Goal: Communication & Community: Answer question/provide support

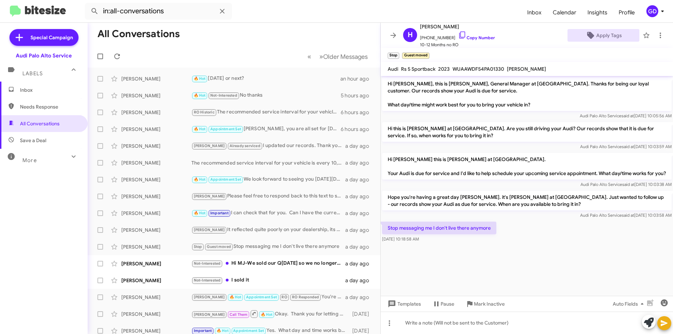
click at [654, 10] on div "GD" at bounding box center [652, 11] width 12 height 12
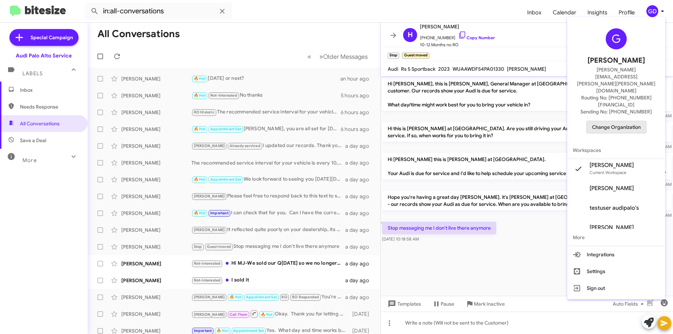
click at [623, 121] on span "Change Organization" at bounding box center [616, 127] width 49 height 12
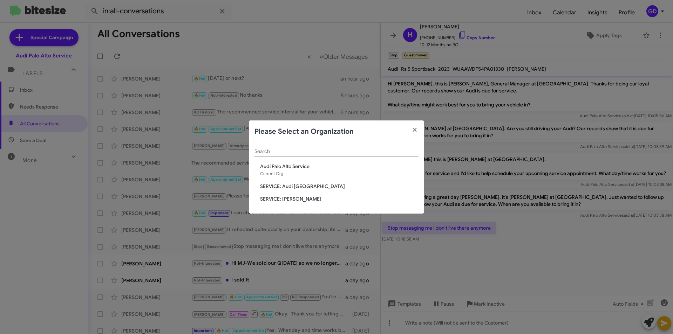
click at [290, 197] on span "SERVICE: [PERSON_NAME]" at bounding box center [339, 198] width 158 height 7
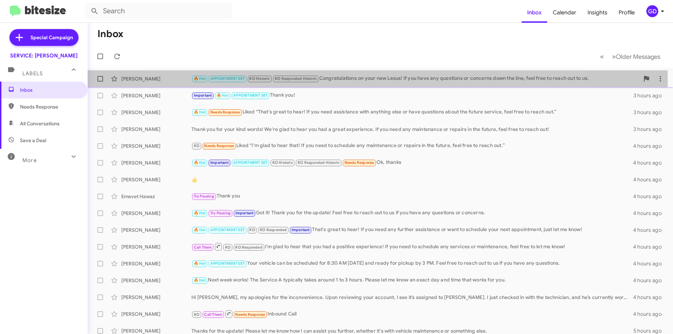
click at [359, 79] on div "🔥 Hot APPOINTMENT SET RO Historic RO Responded Historic Congratulations on your…" at bounding box center [415, 79] width 448 height 8
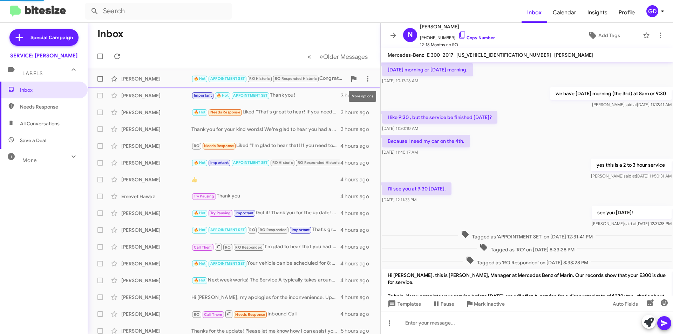
scroll to position [458, 0]
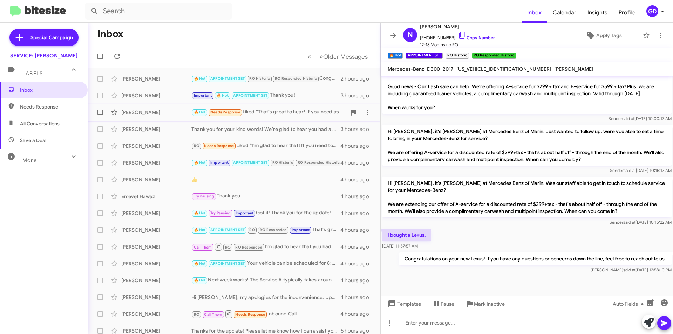
click at [145, 109] on div "Ming Xu 🔥 Hot Needs Response Liked “That's great to hear! If you need assistanc…" at bounding box center [233, 112] width 281 height 14
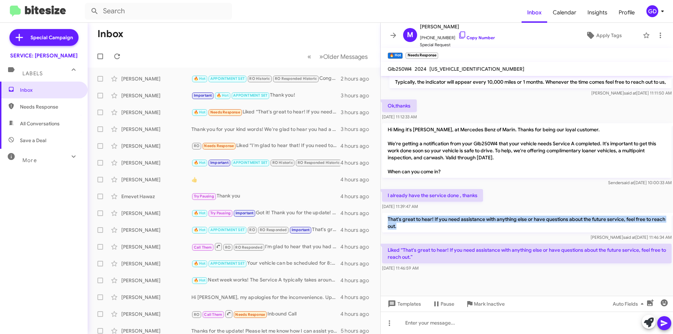
drag, startPoint x: 388, startPoint y: 218, endPoint x: 440, endPoint y: 226, distance: 52.1
click at [440, 226] on p "That's great to hear! If you need assistance with anything else or have questio…" at bounding box center [526, 223] width 289 height 20
copy p "That's great to hear! If you need assistance with anything else or have questio…"
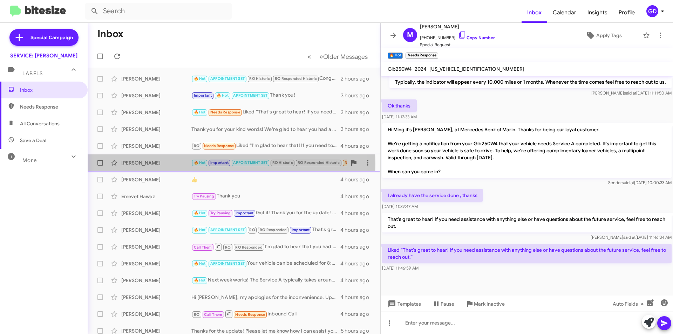
click at [149, 164] on div "Alexander Efron" at bounding box center [156, 162] width 70 height 7
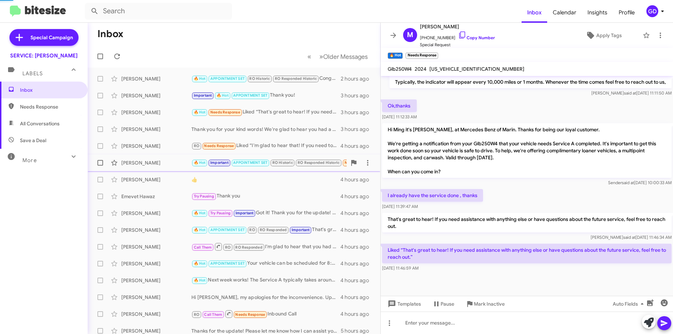
scroll to position [420, 0]
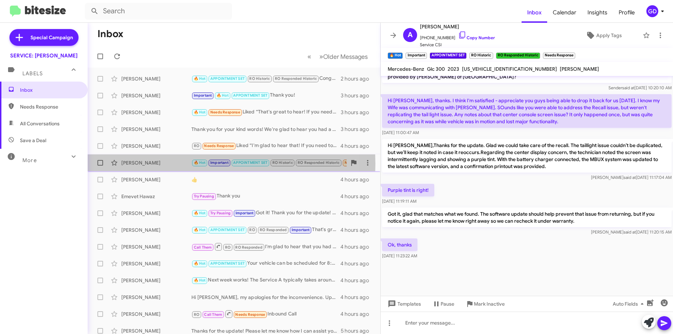
click at [144, 164] on div "Alexander Efron" at bounding box center [156, 162] width 70 height 7
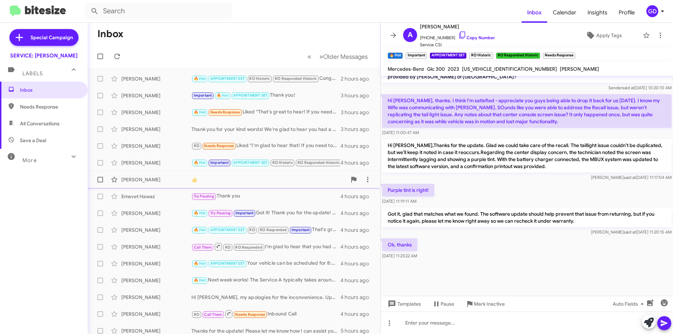
click at [143, 182] on div "David Dworman" at bounding box center [156, 179] width 70 height 7
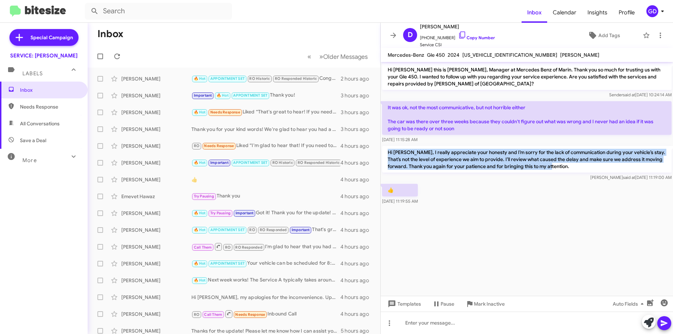
drag, startPoint x: 387, startPoint y: 152, endPoint x: 555, endPoint y: 168, distance: 168.2
click at [555, 168] on p "Hi David, I really appreciate your honesty and I’m sorry for the lack of commun…" at bounding box center [526, 159] width 289 height 27
copy p "Hi David, I really appreciate your honesty and I’m sorry for the lack of commun…"
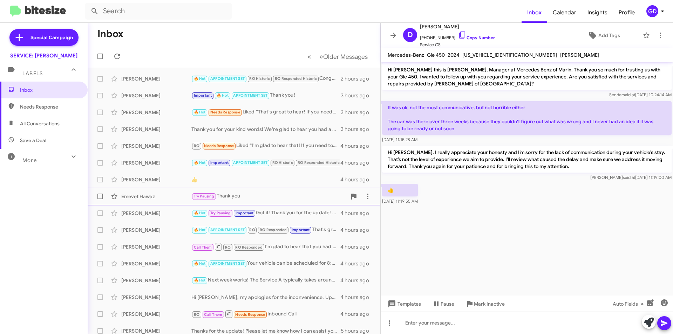
click at [133, 199] on div "Emevet Hawaz" at bounding box center [156, 196] width 70 height 7
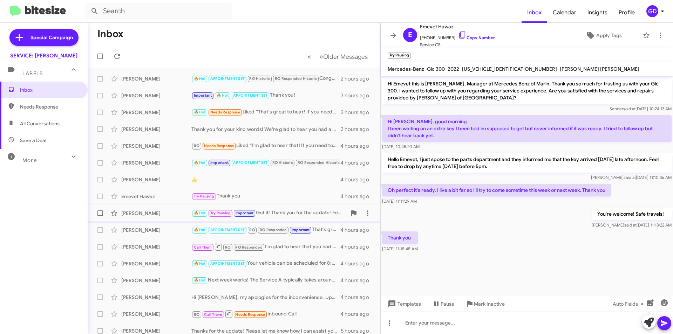
click at [139, 213] on div "Marina Butler" at bounding box center [156, 213] width 70 height 7
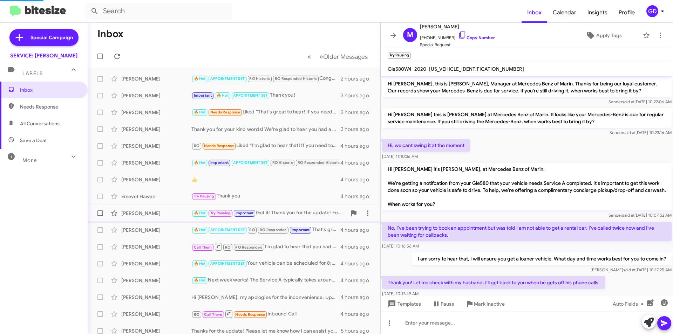
scroll to position [369, 0]
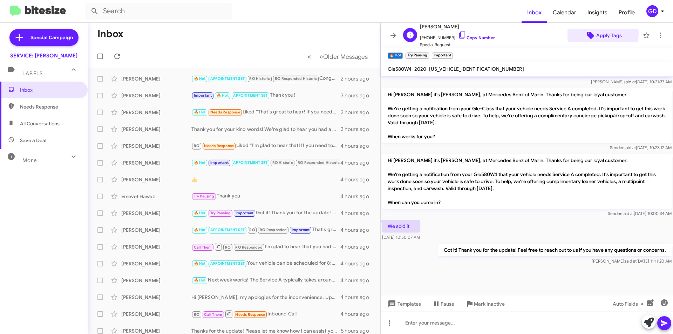
click at [598, 34] on span "Apply Tags" at bounding box center [609, 35] width 26 height 13
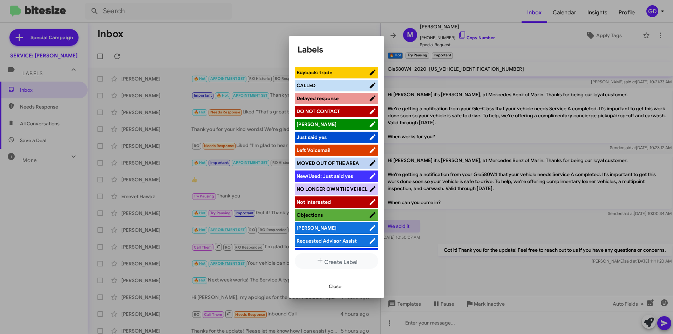
scroll to position [105, 0]
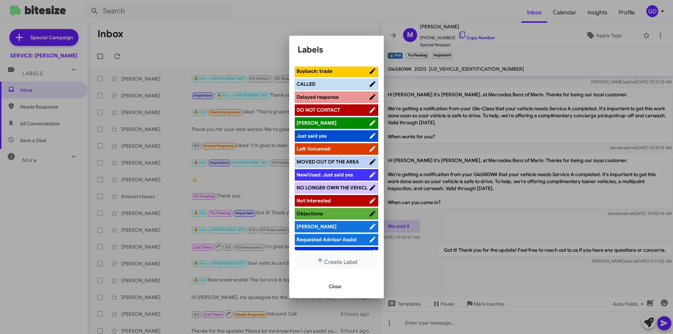
click at [334, 190] on span "NO LONGER OWN THE VEHICL" at bounding box center [331, 188] width 71 height 6
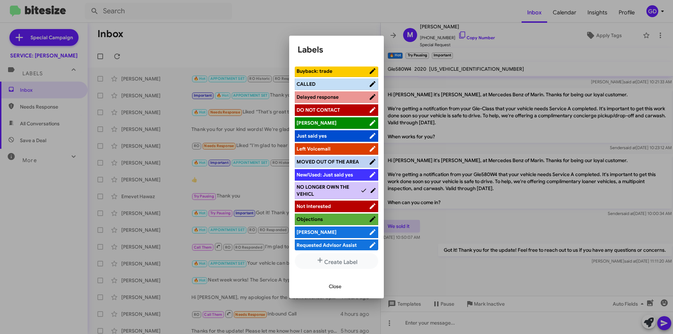
click at [315, 208] on span "Not Interested" at bounding box center [313, 206] width 34 height 6
click at [334, 289] on span "Close" at bounding box center [335, 286] width 13 height 13
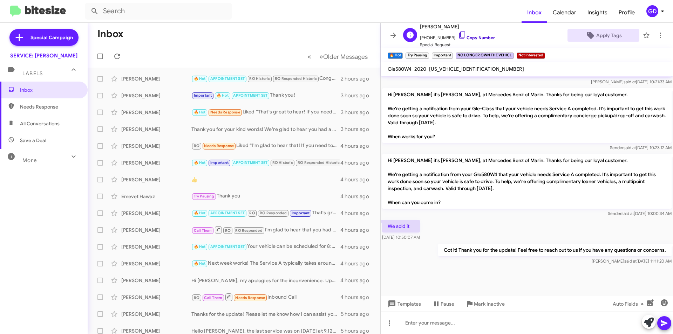
click at [473, 36] on link "Copy Number" at bounding box center [476, 37] width 37 height 5
click at [151, 215] on div "John Cunnigham" at bounding box center [156, 213] width 70 height 7
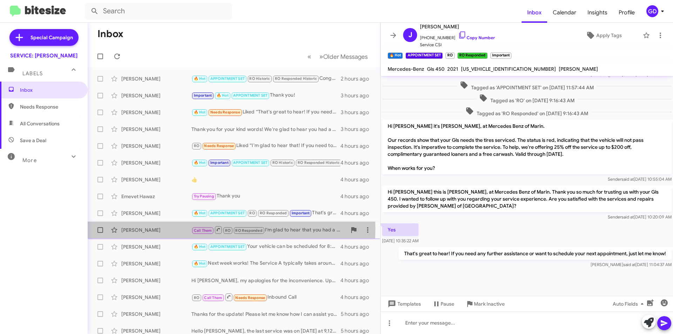
click at [143, 229] on div "Barbara Deitch" at bounding box center [156, 230] width 70 height 7
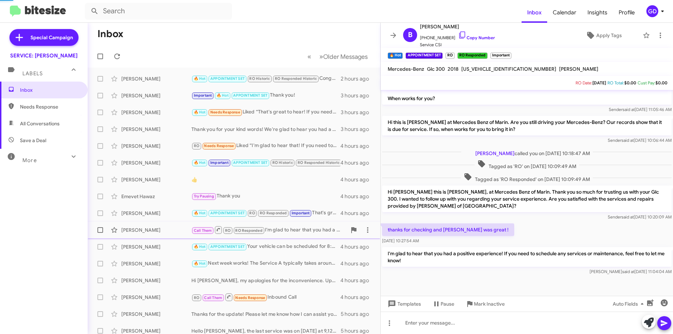
scroll to position [155, 0]
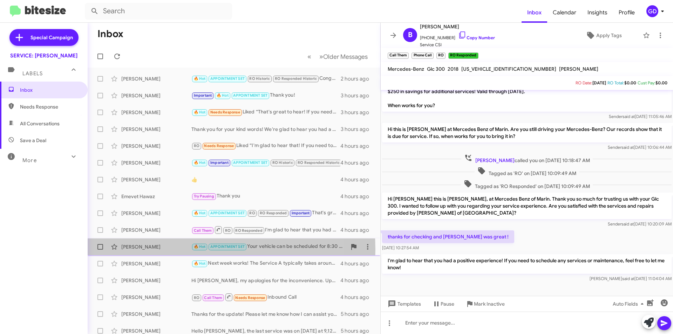
click at [137, 250] on div "Jim Cox" at bounding box center [156, 246] width 70 height 7
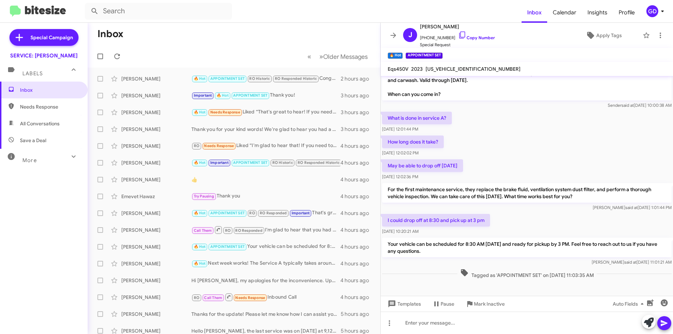
scroll to position [309, 0]
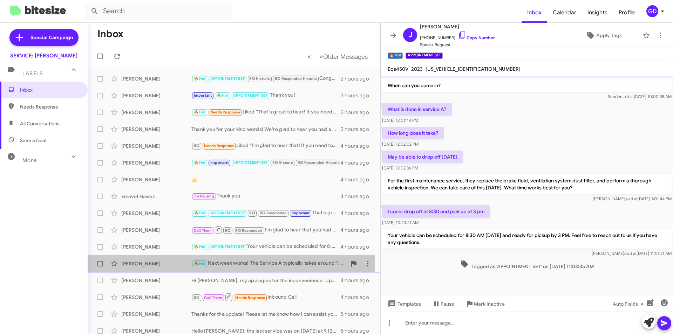
click at [130, 263] on div "Stephen Leavitt" at bounding box center [156, 263] width 70 height 7
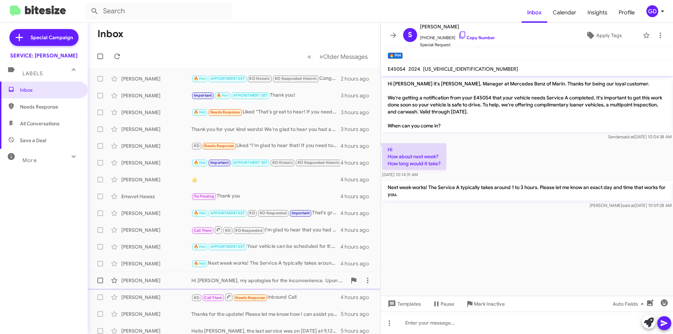
click at [144, 284] on div "Rose Roven" at bounding box center [156, 280] width 70 height 7
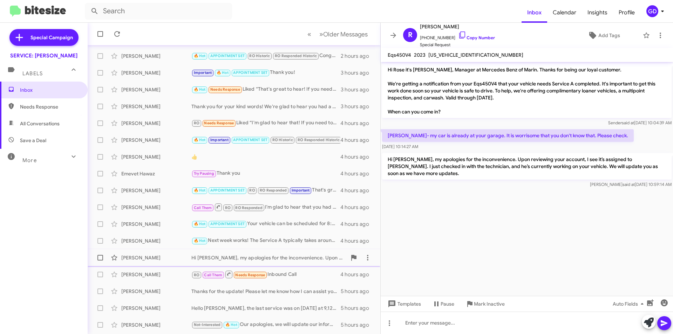
scroll to position [35, 0]
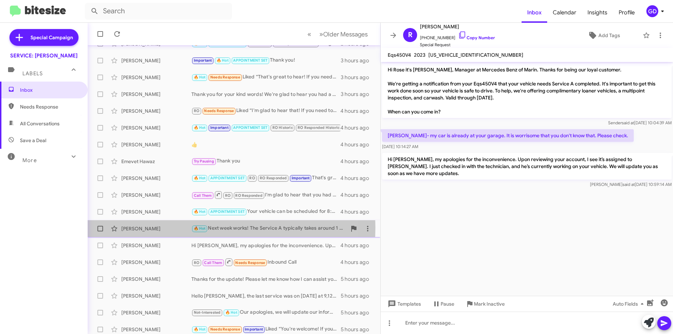
click at [144, 228] on div "Stephen Leavitt" at bounding box center [156, 228] width 70 height 7
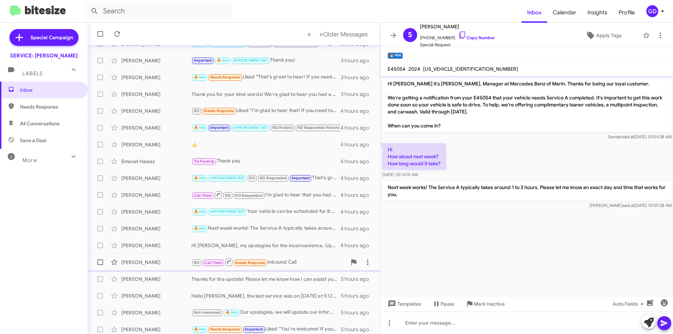
click at [134, 264] on div "Stephen Sullivan" at bounding box center [156, 262] width 70 height 7
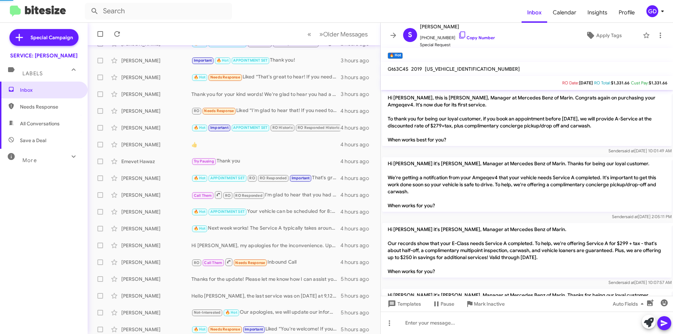
scroll to position [94, 0]
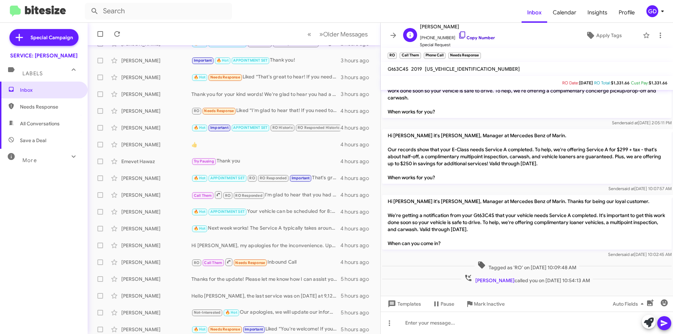
click at [470, 38] on link "Copy Number" at bounding box center [476, 37] width 37 height 5
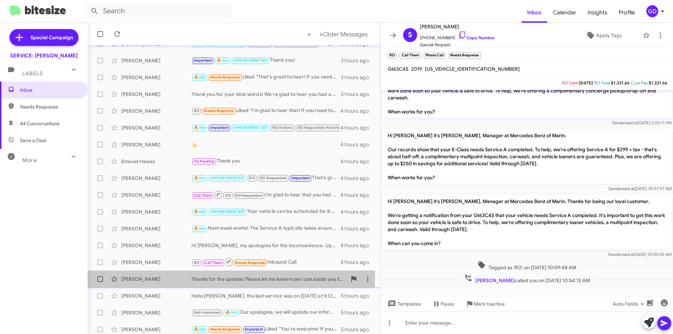
click at [151, 279] on div "Rhonda Alderman" at bounding box center [156, 279] width 70 height 7
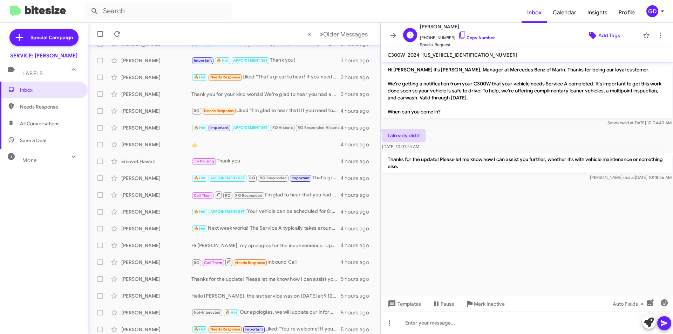
click at [598, 34] on span "Add Tags" at bounding box center [609, 35] width 22 height 13
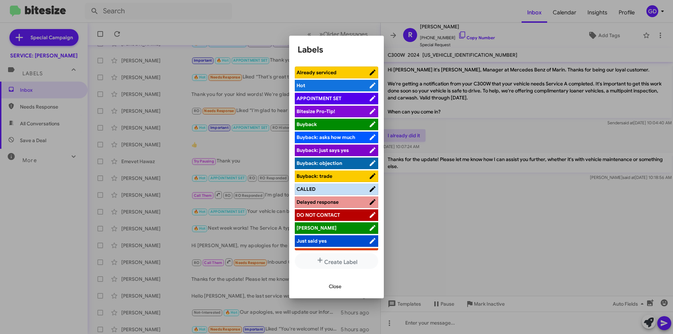
click at [330, 74] on span "Already serviced" at bounding box center [316, 72] width 40 height 6
click at [335, 285] on span "Close" at bounding box center [335, 286] width 13 height 13
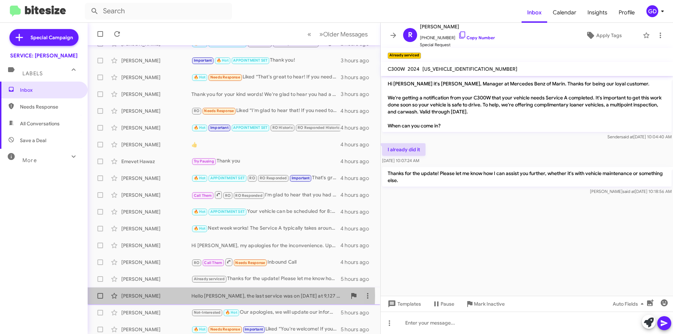
click at [147, 296] on div "Shiran Adato" at bounding box center [156, 295] width 70 height 7
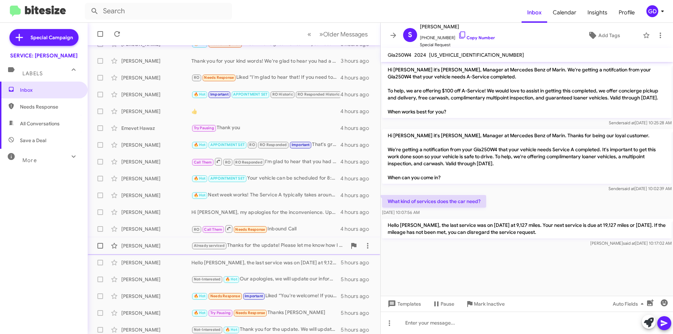
scroll to position [73, 0]
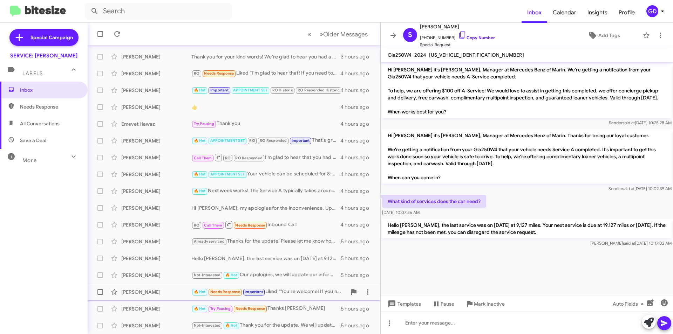
click at [131, 295] on div "Michael Manowski" at bounding box center [156, 292] width 70 height 7
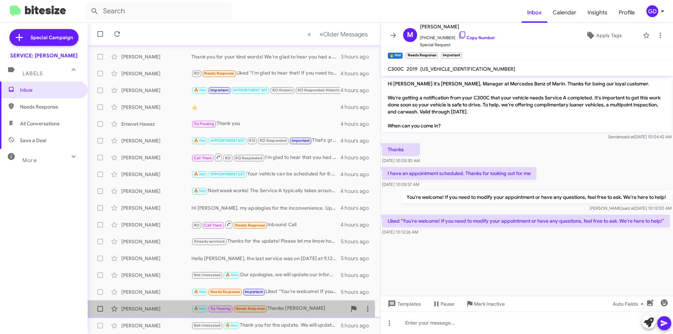
click at [137, 309] on div "Priteshkumar Patel" at bounding box center [156, 308] width 70 height 7
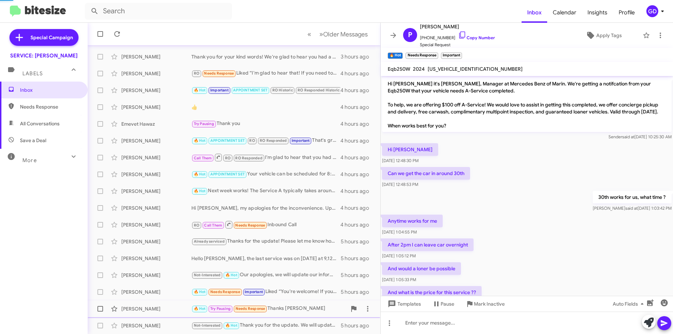
scroll to position [313, 0]
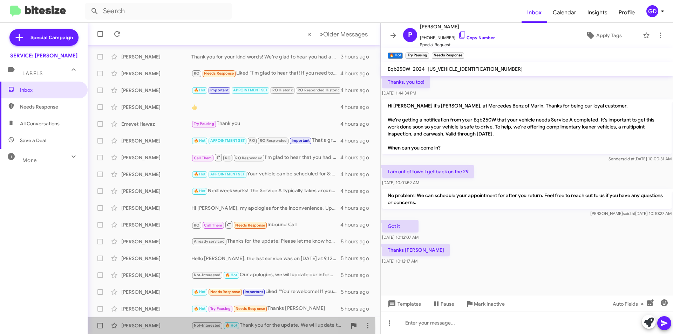
click at [134, 328] on div "Richard Sheridan" at bounding box center [156, 325] width 70 height 7
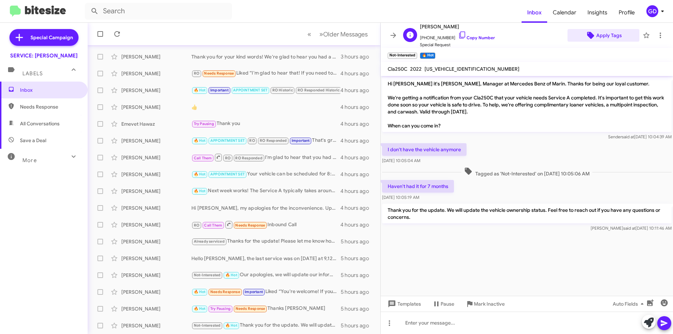
click at [606, 36] on span "Apply Tags" at bounding box center [609, 35] width 26 height 13
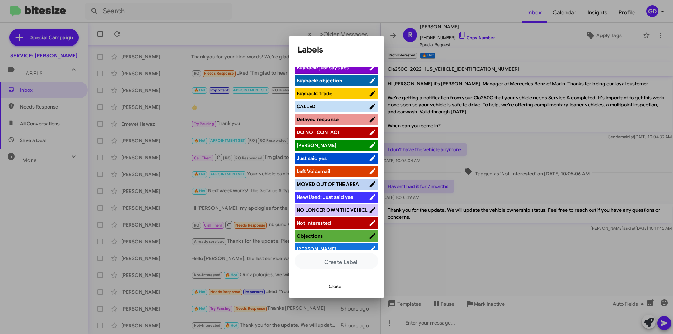
scroll to position [146, 0]
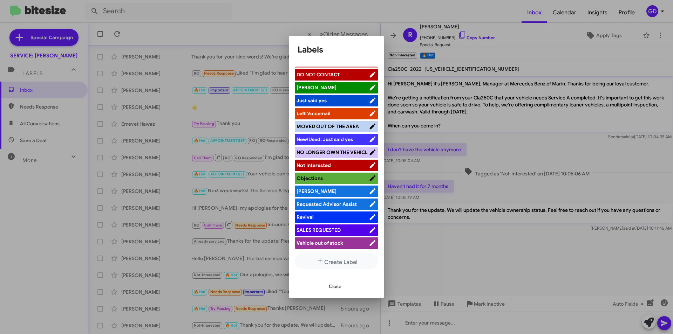
click at [337, 149] on span "NO LONGER OWN THE VEHICL" at bounding box center [331, 152] width 71 height 6
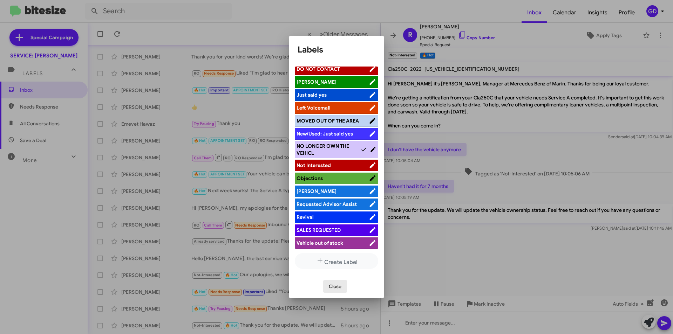
click at [329, 285] on span "Close" at bounding box center [335, 286] width 13 height 13
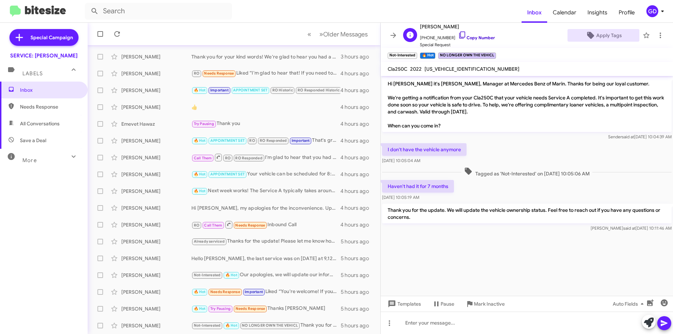
click at [469, 36] on link "Copy Number" at bounding box center [476, 37] width 37 height 5
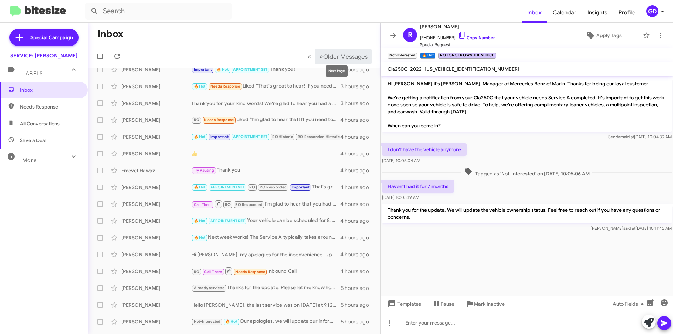
scroll to position [0, 0]
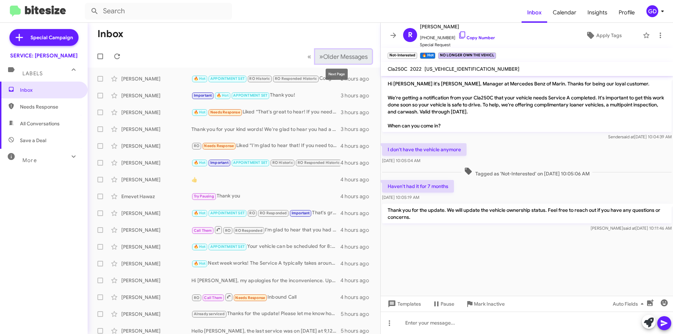
click at [323, 56] on span "Older Messages" at bounding box center [345, 57] width 44 height 8
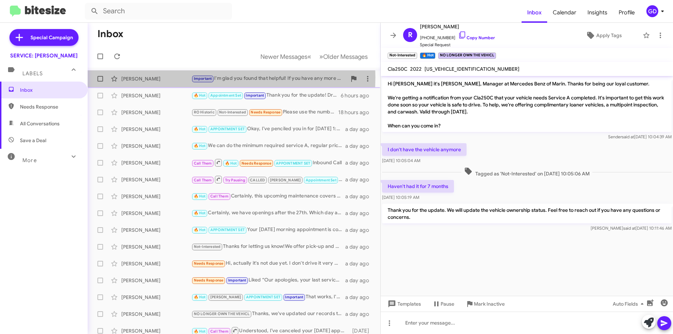
click at [140, 77] on div "Helena Roth" at bounding box center [156, 78] width 70 height 7
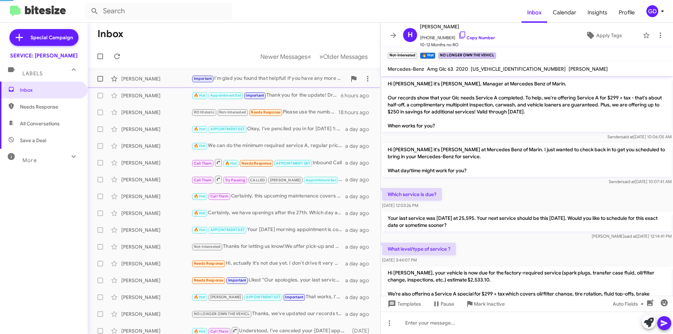
scroll to position [408, 0]
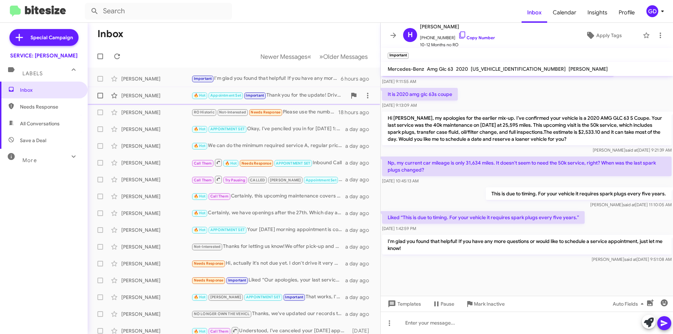
click at [133, 97] on div "Paul Villegas" at bounding box center [156, 95] width 70 height 7
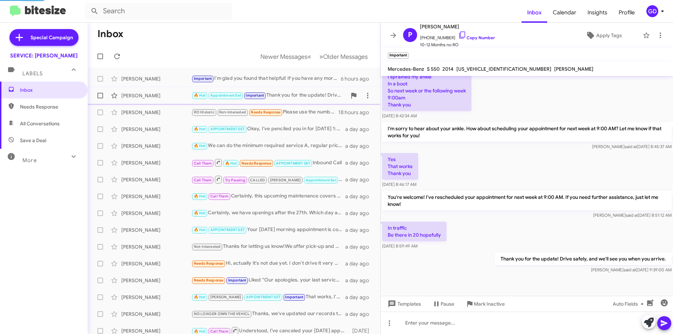
scroll to position [202, 0]
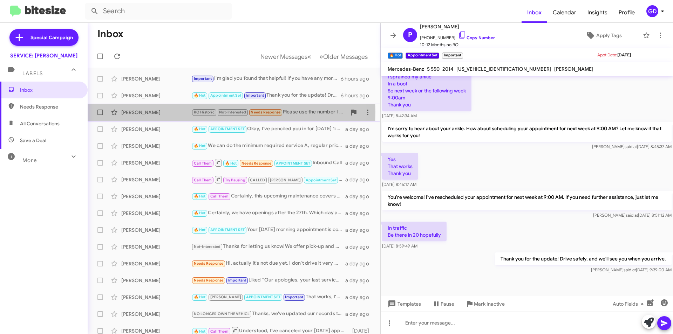
click at [148, 112] on div "Brenda Willett" at bounding box center [156, 112] width 70 height 7
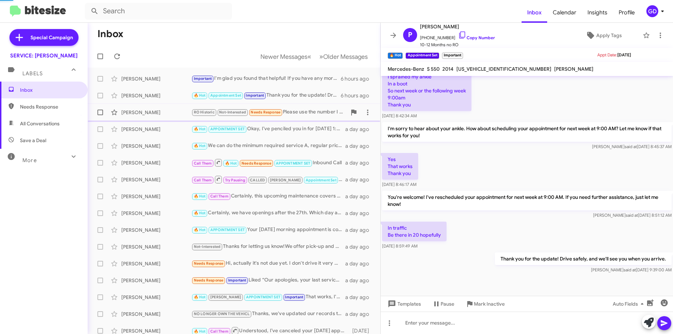
scroll to position [115, 0]
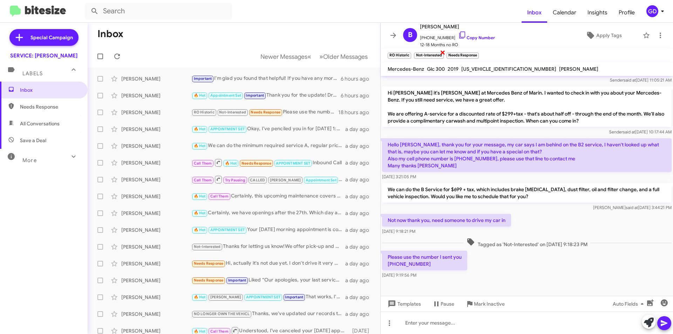
click at [442, 51] on span "×" at bounding box center [443, 52] width 6 height 8
click at [471, 52] on span "×" at bounding box center [470, 52] width 6 height 8
click at [137, 147] on div "Steve Cohen" at bounding box center [156, 146] width 70 height 7
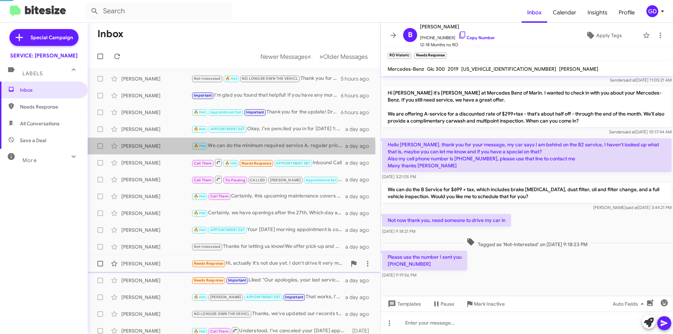
scroll to position [83, 0]
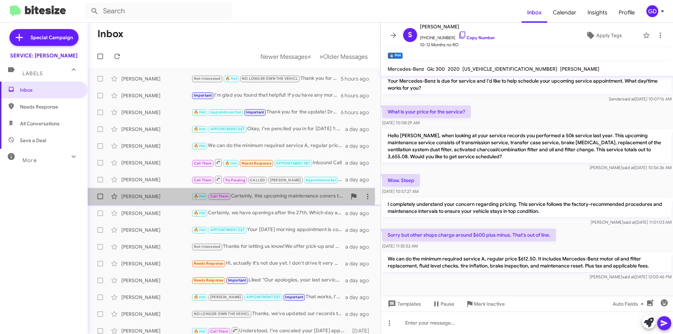
click at [133, 197] on div "Eric Johnston" at bounding box center [156, 196] width 70 height 7
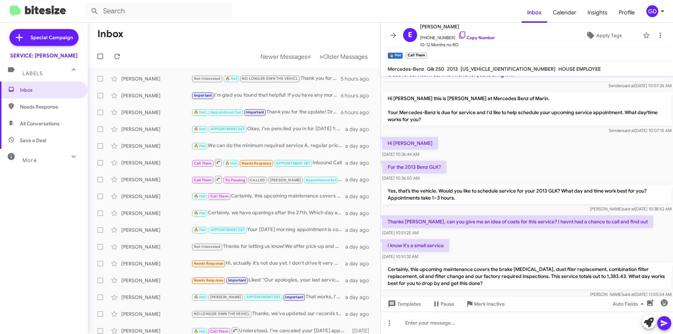
scroll to position [80, 0]
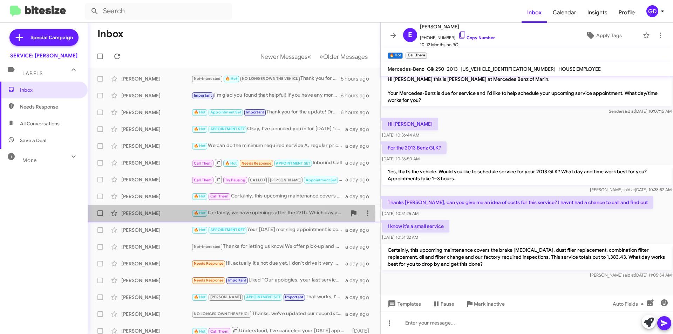
click at [127, 214] on div "Sudan Williams" at bounding box center [156, 213] width 70 height 7
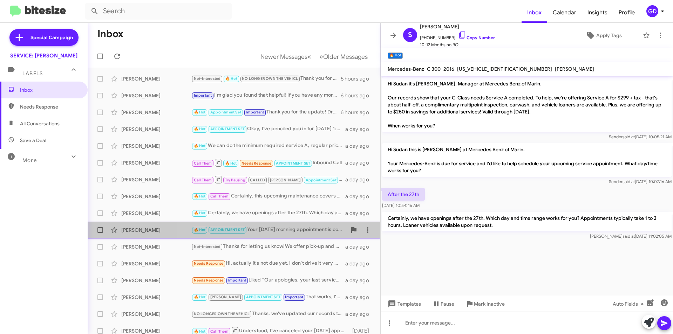
click at [299, 230] on div "🔥 Hot APPOINTMENT SET Your Tuesday morning appointment is confirmed. We'll note…" at bounding box center [268, 230] width 155 height 8
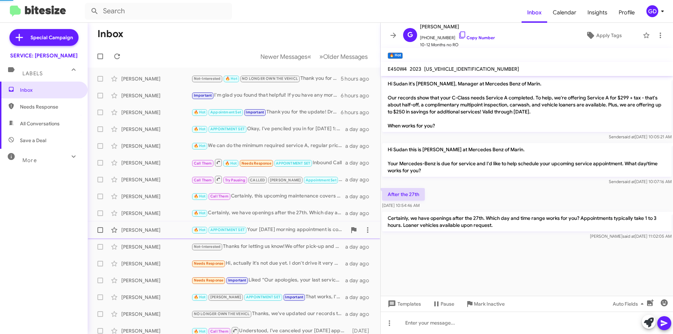
scroll to position [524, 0]
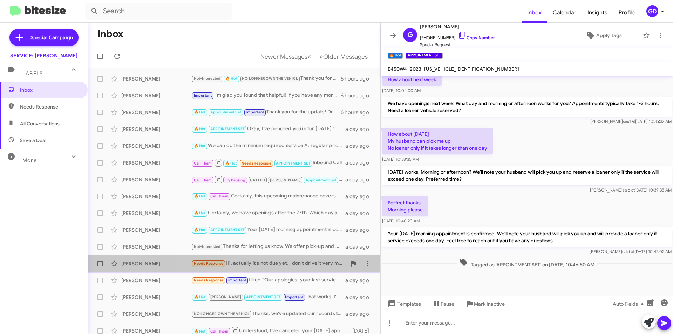
click at [268, 264] on div "Needs Response Hi, actually it's not due yet. I don't drive it very much. Thank…" at bounding box center [268, 264] width 155 height 8
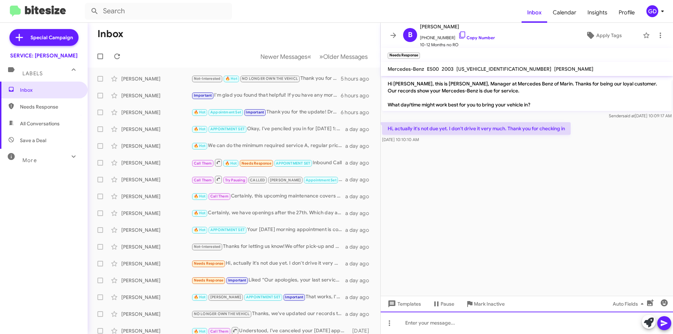
click at [426, 325] on div at bounding box center [526, 323] width 292 height 22
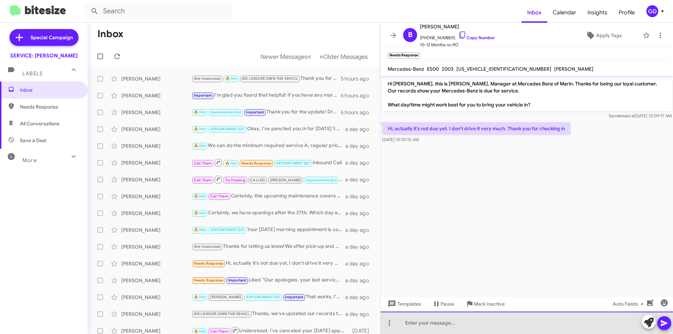
paste div
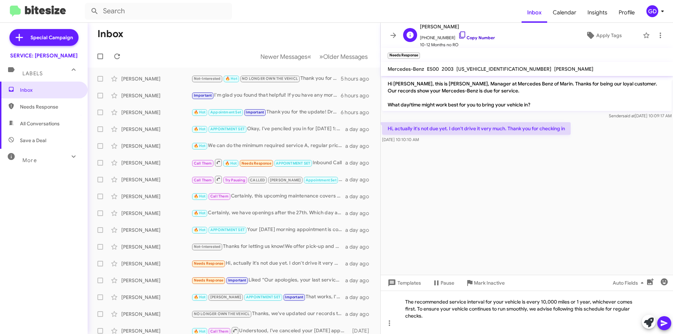
click at [468, 37] on link "Copy Number" at bounding box center [476, 37] width 37 height 5
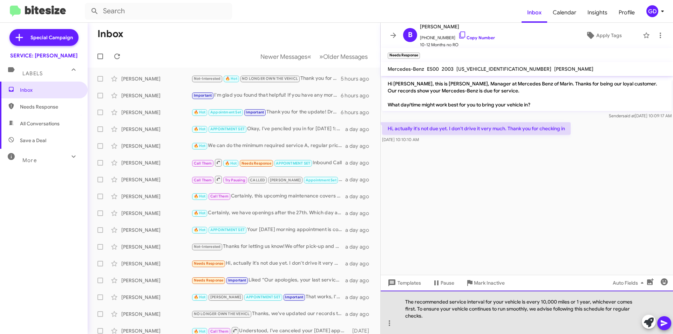
drag, startPoint x: 427, startPoint y: 317, endPoint x: 510, endPoint y: 286, distance: 87.9
click at [428, 316] on div "The recommended service interval for your vehicle is every 10,000 miles or 1 ye…" at bounding box center [526, 312] width 292 height 43
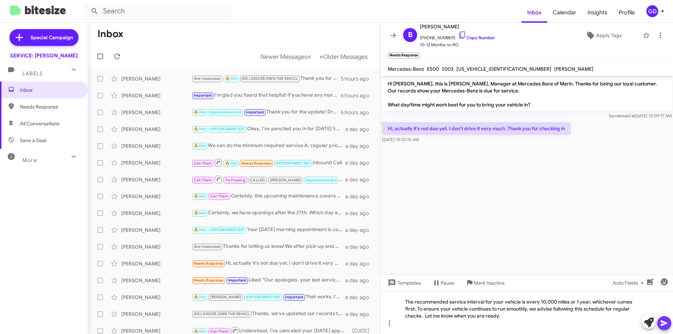
click at [662, 325] on icon at bounding box center [663, 324] width 7 height 6
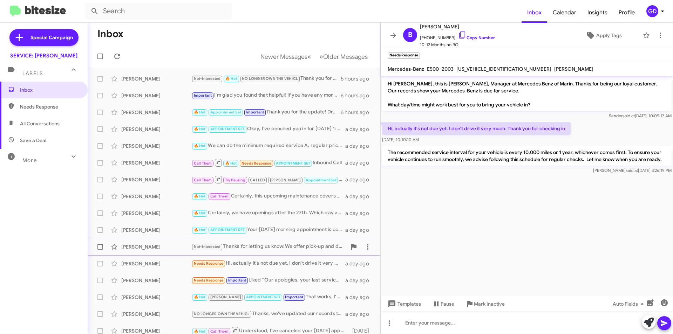
click at [128, 249] on div "Katie Smith" at bounding box center [156, 246] width 70 height 7
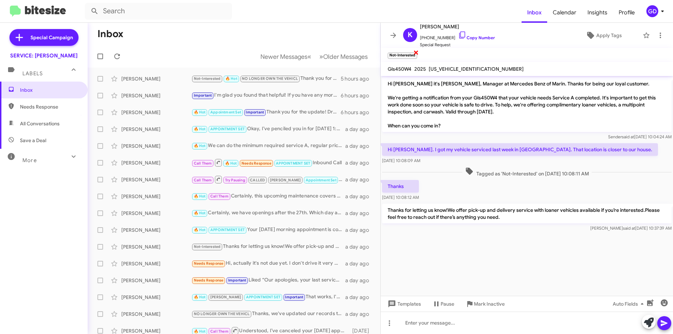
click at [415, 52] on span "×" at bounding box center [416, 52] width 6 height 8
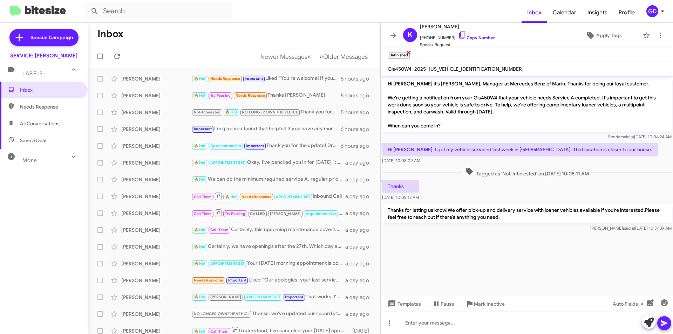
click at [408, 51] on span "×" at bounding box center [409, 52] width 6 height 8
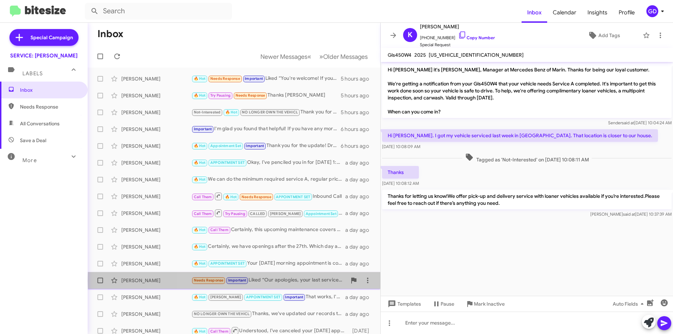
click at [283, 281] on div "Needs Response Important Liked “Our apologies, your last service was completed …" at bounding box center [268, 280] width 155 height 8
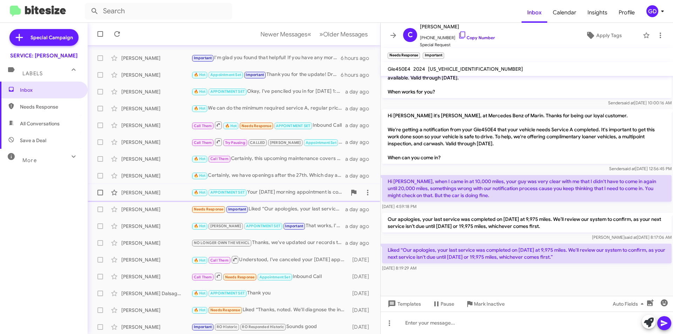
scroll to position [73, 0]
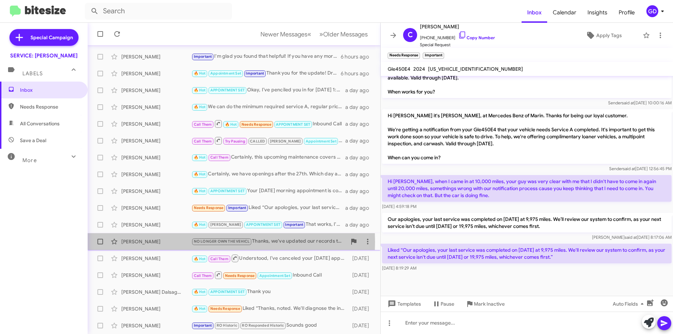
click at [149, 242] on div "Ali Moghaddasi" at bounding box center [156, 241] width 70 height 7
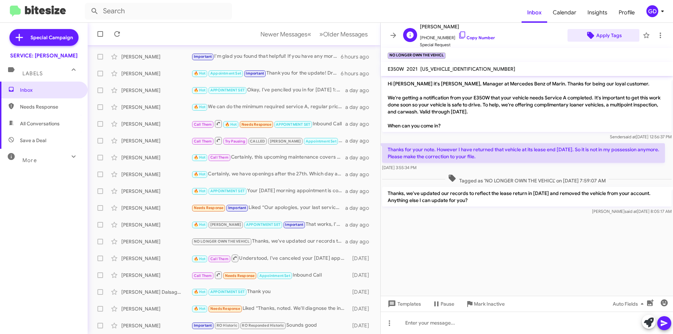
click at [602, 36] on span "Apply Tags" at bounding box center [609, 35] width 26 height 13
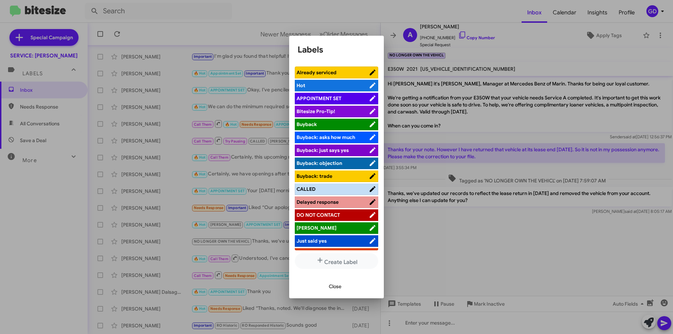
click at [332, 287] on span "Close" at bounding box center [335, 286] width 13 height 13
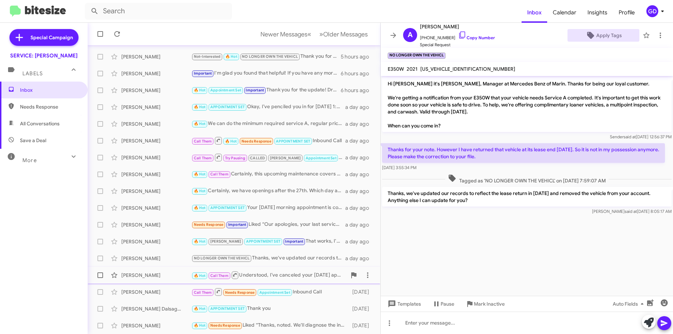
click at [129, 276] on div "Chuen Lee" at bounding box center [156, 275] width 70 height 7
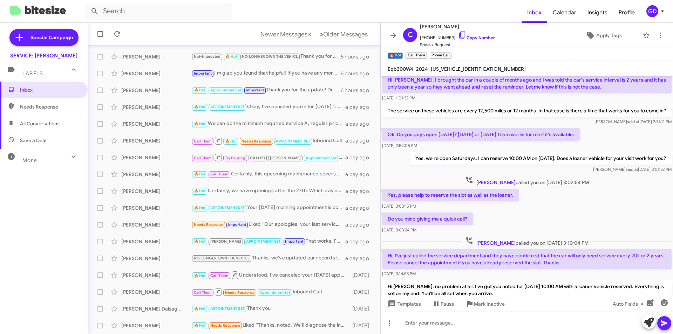
scroll to position [67, 0]
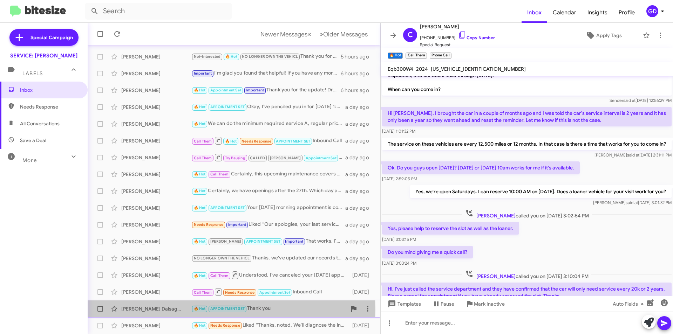
click at [135, 310] on div "Christine Christiansen Dalsager" at bounding box center [156, 308] width 70 height 7
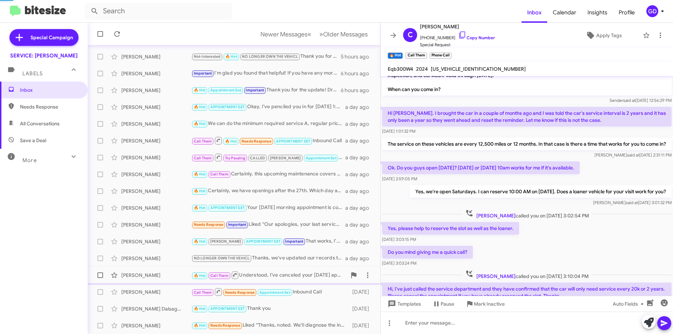
scroll to position [242, 0]
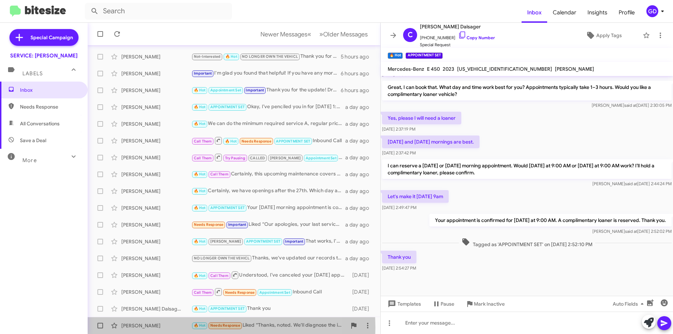
click at [136, 328] on div "Basil Hefni" at bounding box center [156, 325] width 70 height 7
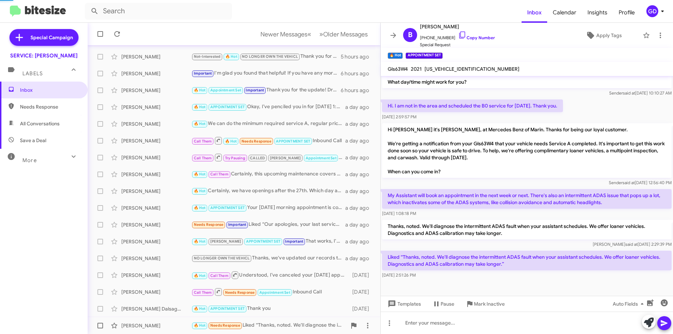
scroll to position [150, 0]
click at [319, 33] on span "»" at bounding box center [321, 34] width 4 height 9
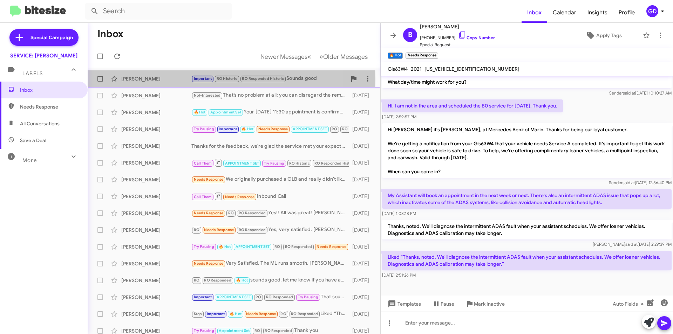
click at [136, 80] on div "Adam Brolan" at bounding box center [156, 78] width 70 height 7
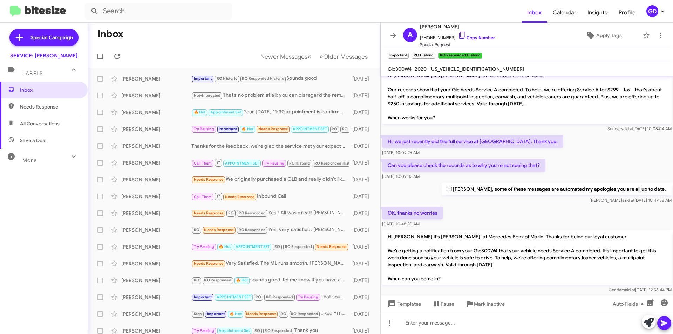
scroll to position [464, 0]
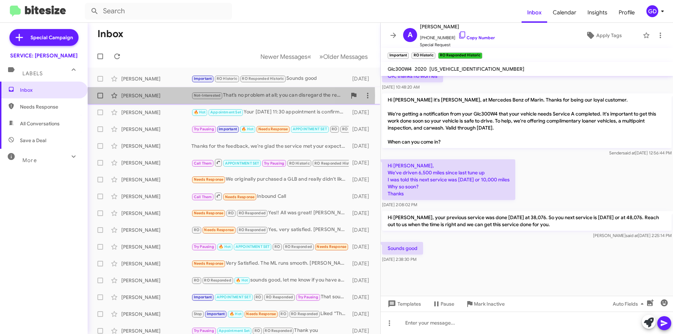
click at [132, 96] on div "Alan Packer" at bounding box center [156, 95] width 70 height 7
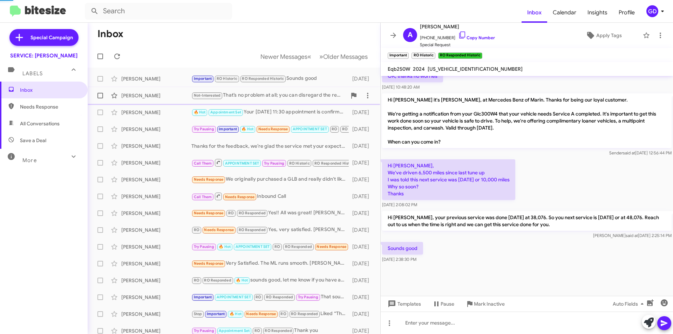
scroll to position [4, 0]
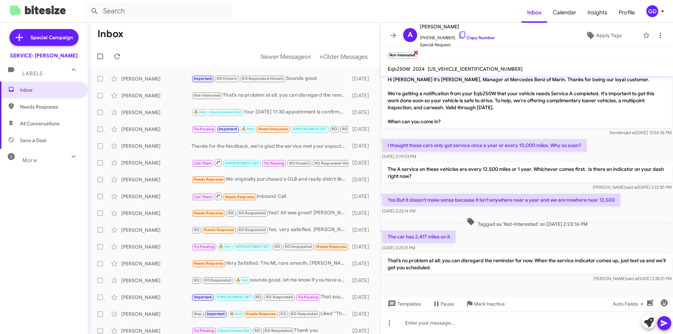
click at [416, 51] on span "×" at bounding box center [416, 52] width 6 height 8
click at [408, 52] on span "×" at bounding box center [409, 52] width 6 height 8
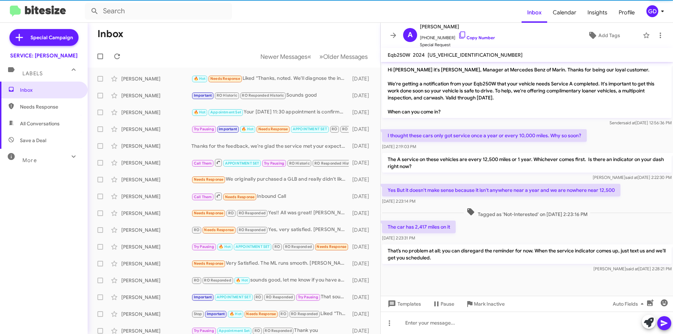
scroll to position [0, 0]
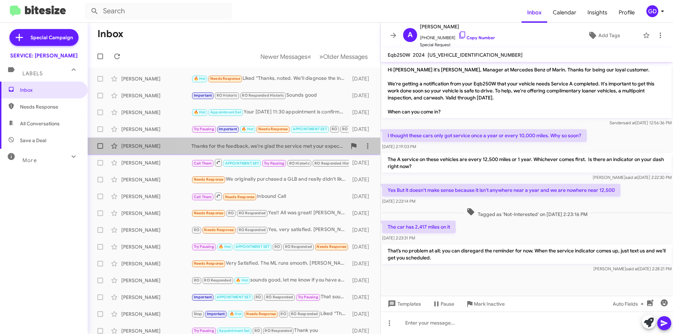
click at [237, 149] on div "Thanks for the feedback, we’re glad the service met your expectations and was c…" at bounding box center [268, 146] width 155 height 7
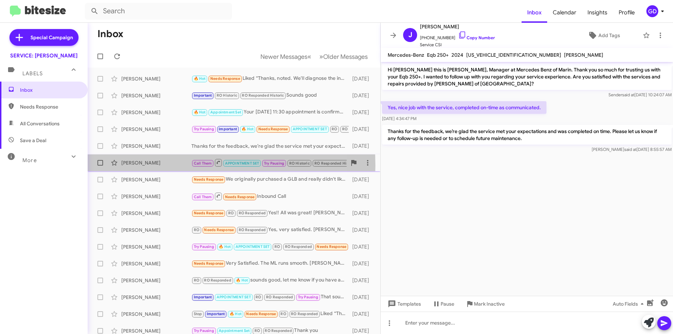
click at [138, 165] on div "William Wells Jr" at bounding box center [156, 162] width 70 height 7
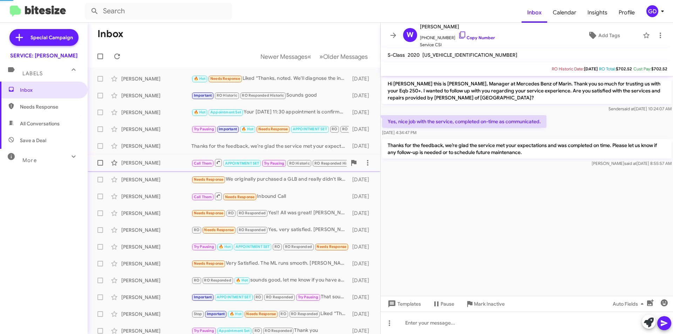
scroll to position [164, 0]
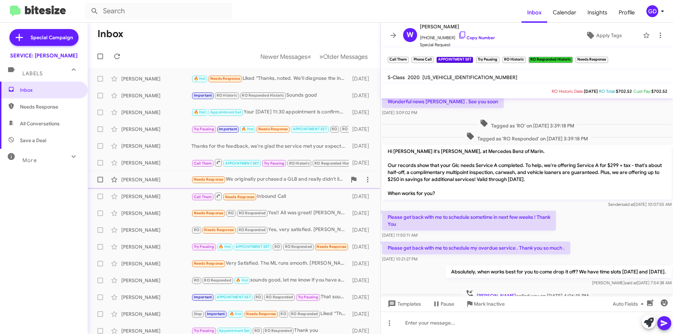
click at [139, 182] on div "Bruce Burtch" at bounding box center [156, 179] width 70 height 7
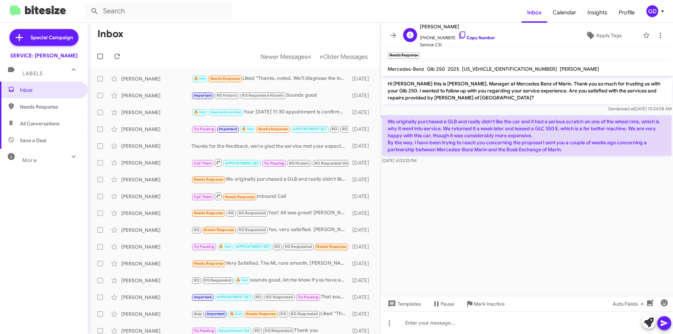
click at [474, 37] on link "Copy Number" at bounding box center [476, 37] width 37 height 5
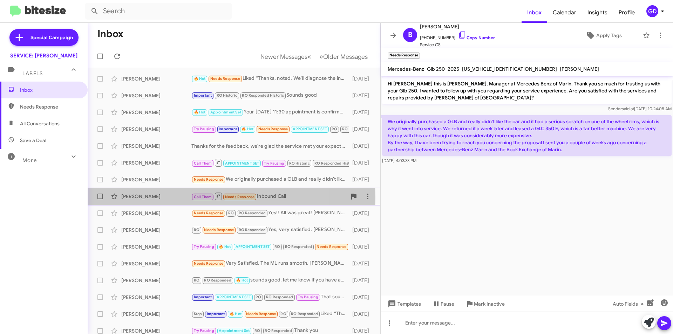
click at [129, 198] on div "Toto Dumay" at bounding box center [156, 196] width 70 height 7
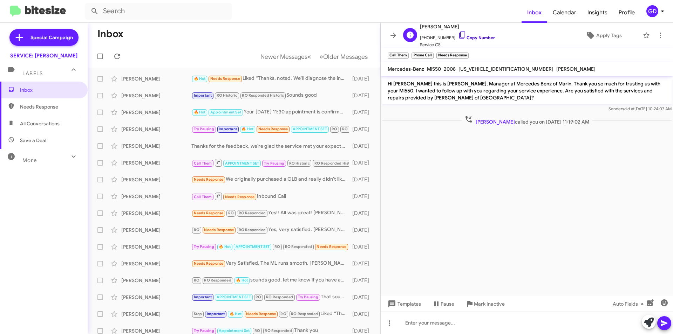
click at [475, 36] on link "Copy Number" at bounding box center [476, 37] width 37 height 5
click at [598, 33] on span "Apply Tags" at bounding box center [609, 35] width 26 height 13
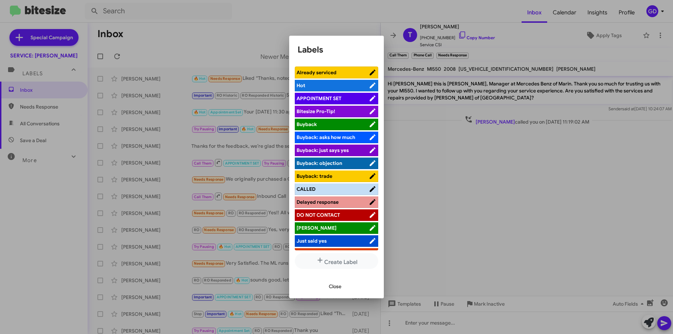
click at [322, 72] on span "Already serviced" at bounding box center [316, 72] width 40 height 6
click at [329, 287] on span "Close" at bounding box center [335, 286] width 13 height 13
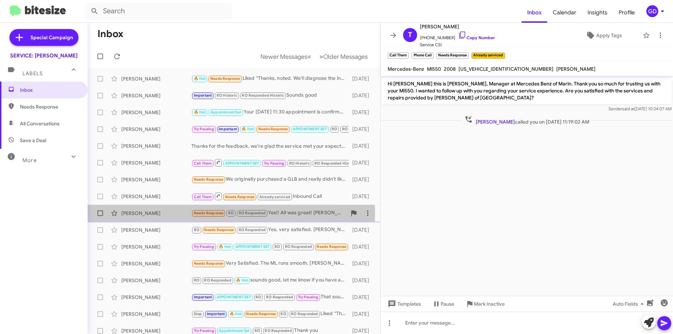
click at [133, 213] on div "Laurel Harrington" at bounding box center [156, 213] width 70 height 7
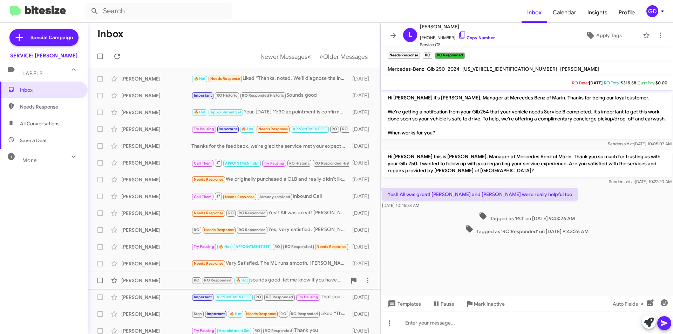
click at [142, 281] on div "Yo Yoshida" at bounding box center [156, 280] width 70 height 7
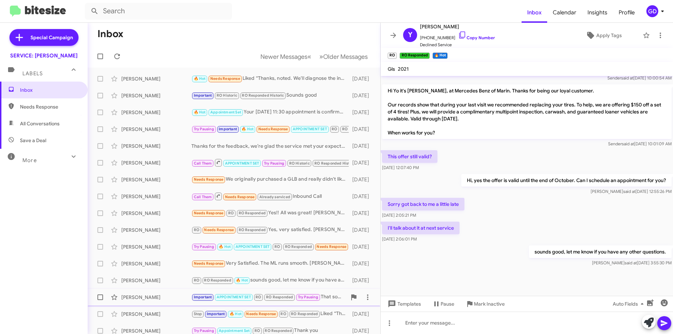
click at [142, 296] on div "Carol Rosanelli" at bounding box center [156, 297] width 70 height 7
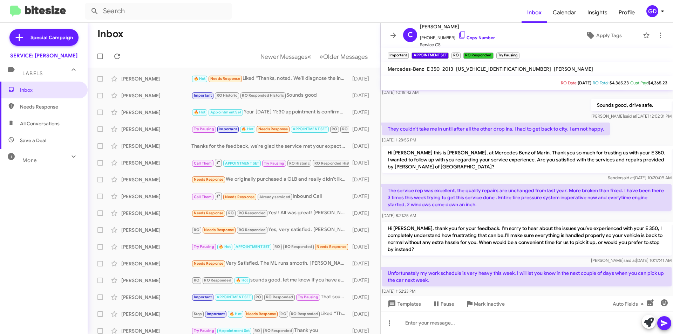
scroll to position [429, 0]
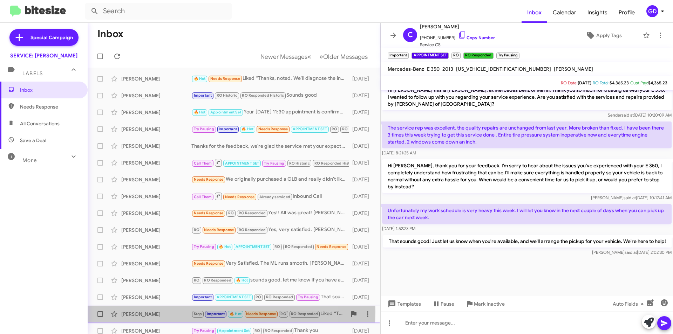
click at [134, 311] on div "Jill Phillips" at bounding box center [156, 314] width 70 height 7
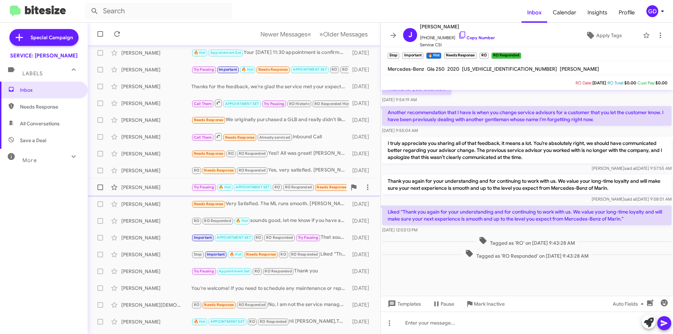
scroll to position [73, 0]
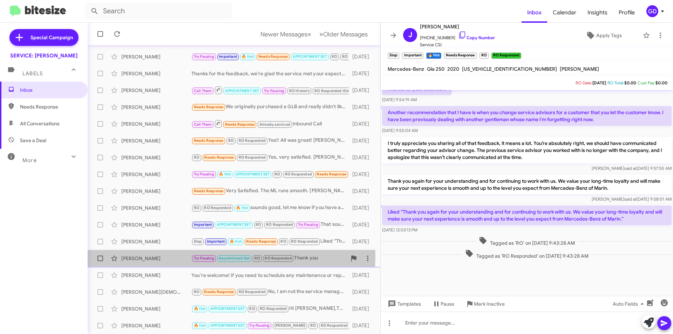
click at [145, 255] on div "Damon Abraham" at bounding box center [156, 258] width 70 height 7
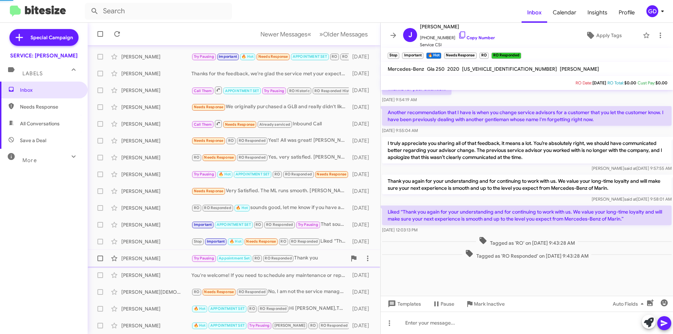
scroll to position [623, 0]
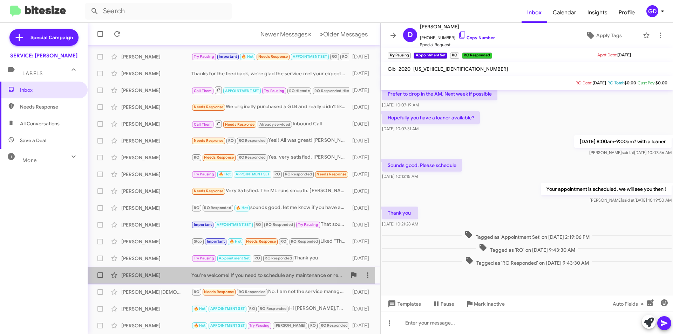
click at [133, 275] on div "Mauricio Lemus" at bounding box center [156, 275] width 70 height 7
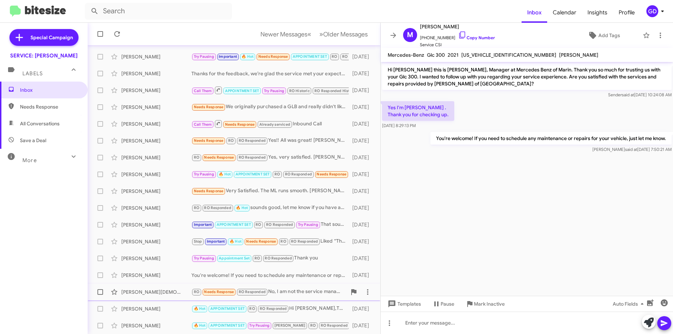
click at [142, 295] on div "Yousaf Mohammed" at bounding box center [156, 292] width 70 height 7
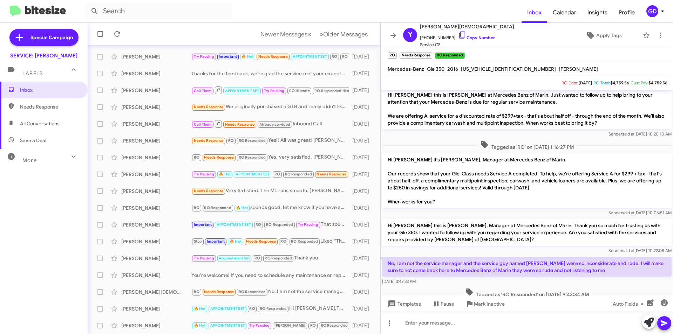
scroll to position [326, 0]
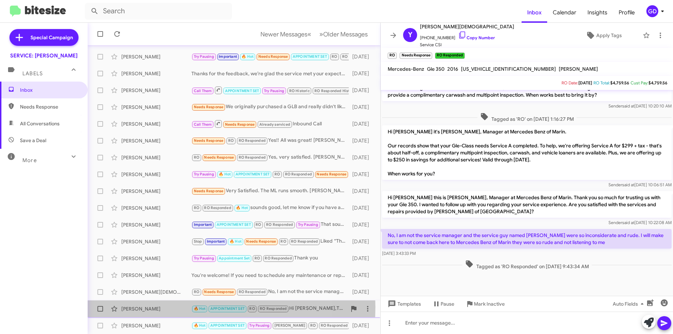
click at [131, 307] on div "Ismail Cakir" at bounding box center [156, 308] width 70 height 7
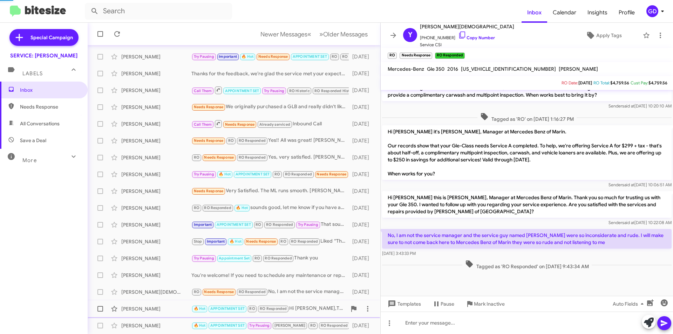
scroll to position [255, 0]
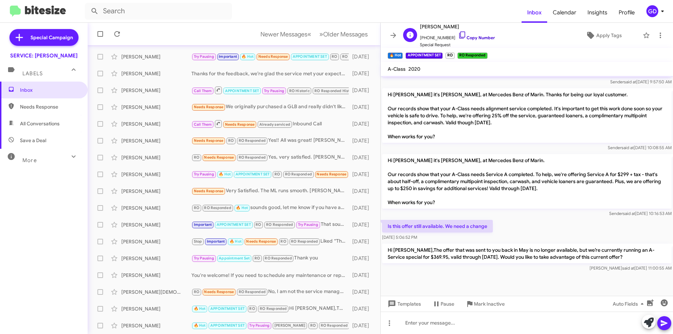
click at [469, 37] on link "Copy Number" at bounding box center [476, 37] width 37 height 5
click at [33, 146] on span "Save a Deal" at bounding box center [44, 140] width 88 height 17
type input "in:not-interested"
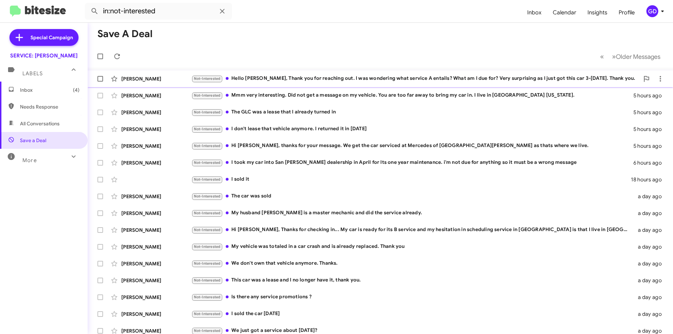
click at [517, 80] on div "Not-Interested Hello Omar, Thank you for reaching out. I was wondering what ser…" at bounding box center [415, 79] width 448 height 8
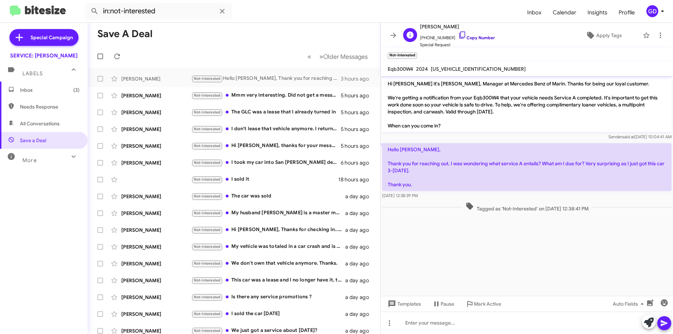
click at [478, 37] on link "Copy Number" at bounding box center [476, 37] width 37 height 5
click at [267, 299] on div "Not-Interested Is there any service promotions ?" at bounding box center [268, 297] width 155 height 8
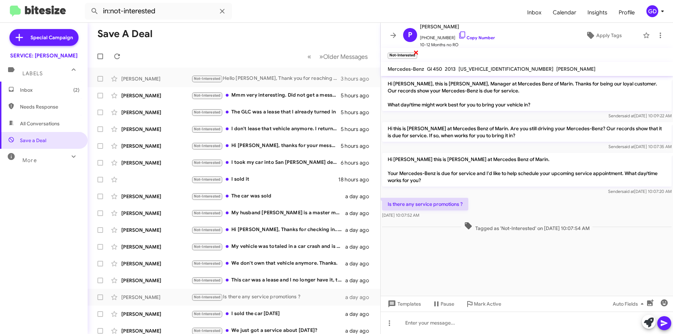
click at [416, 52] on span "×" at bounding box center [416, 52] width 6 height 8
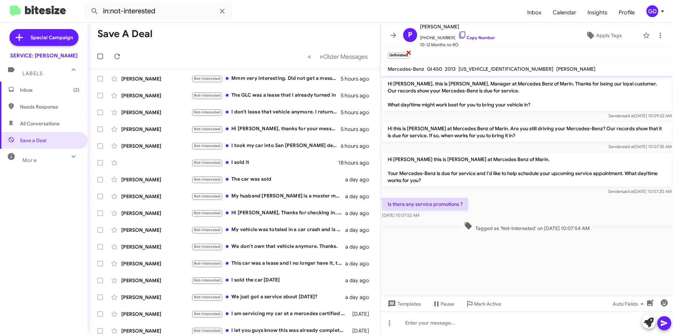
click at [409, 52] on span "×" at bounding box center [409, 52] width 6 height 8
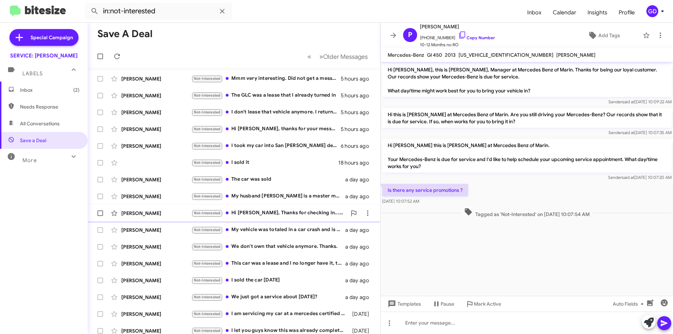
click at [256, 216] on div "Not-Interested Hi Omar, Thanks for checking in... My car is ready for its B ser…" at bounding box center [268, 213] width 155 height 8
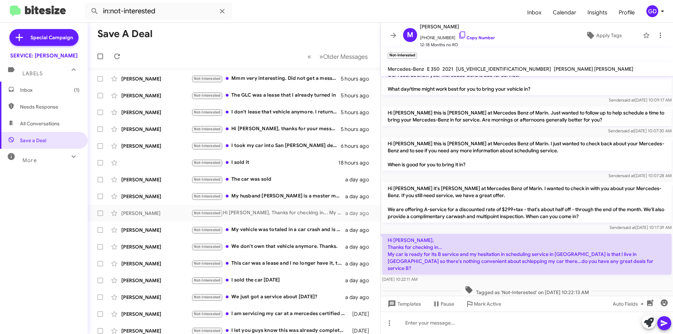
scroll to position [21, 0]
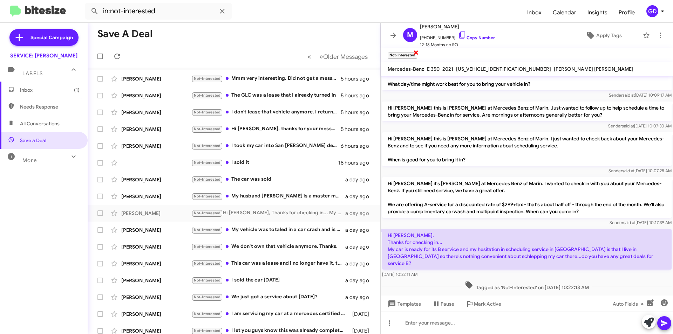
click at [415, 53] on span "×" at bounding box center [416, 52] width 6 height 8
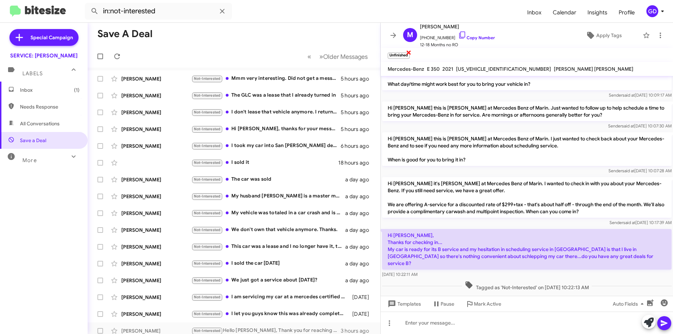
click at [409, 51] on span "×" at bounding box center [409, 52] width 6 height 8
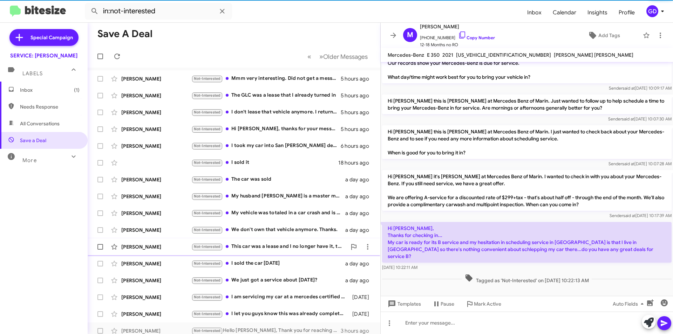
scroll to position [7, 0]
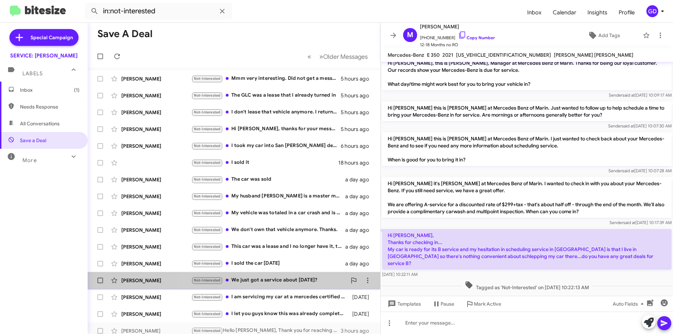
click at [289, 282] on div "Not-Interested We just got a service about 2 weeks ago?" at bounding box center [268, 280] width 155 height 8
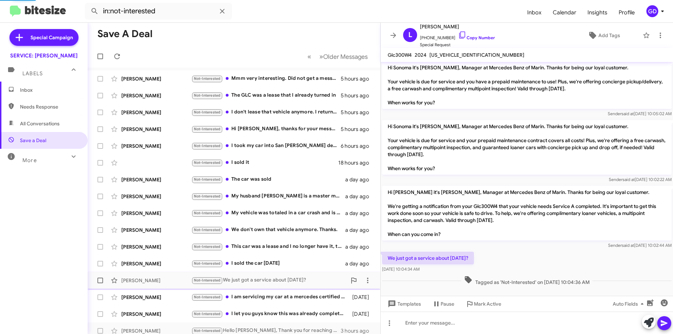
scroll to position [7, 0]
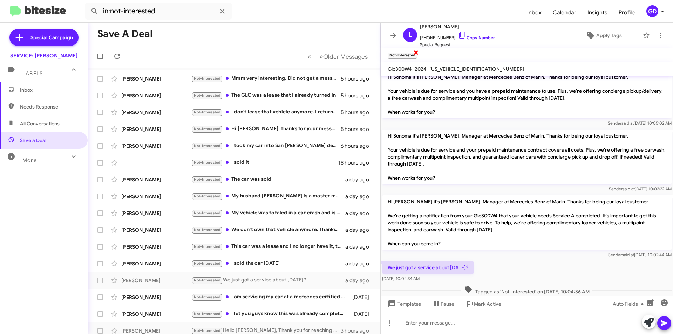
click at [415, 51] on span "×" at bounding box center [416, 52] width 6 height 8
click at [604, 34] on span "Apply Tags" at bounding box center [609, 35] width 26 height 13
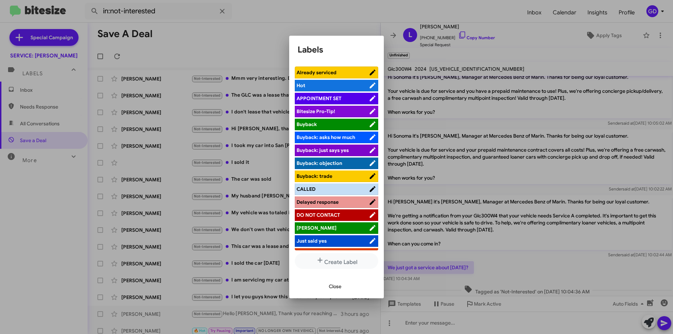
click at [333, 73] on span "Already serviced" at bounding box center [316, 72] width 40 height 6
click at [335, 289] on span "Close" at bounding box center [335, 286] width 13 height 13
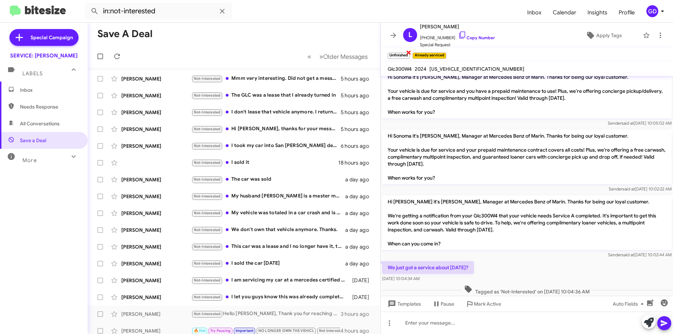
click at [408, 51] on span "×" at bounding box center [409, 52] width 6 height 8
click at [283, 295] on div "Not-Interested I let you guys know this was already completed." at bounding box center [268, 297] width 155 height 8
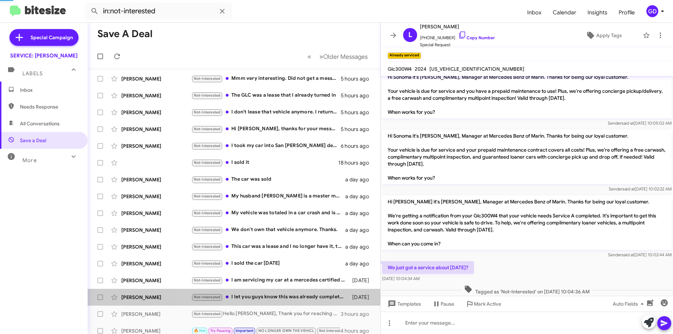
scroll to position [226, 0]
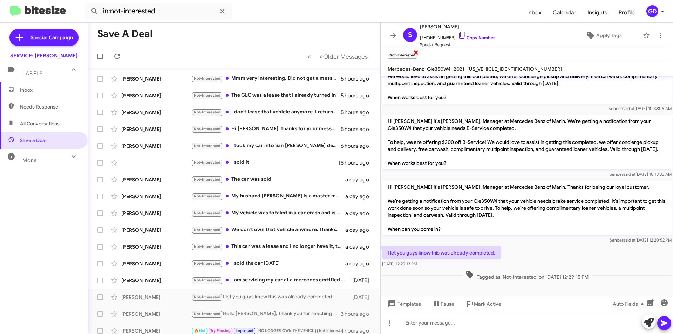
click at [415, 53] on span "×" at bounding box center [416, 52] width 6 height 8
click at [408, 51] on span "×" at bounding box center [409, 52] width 6 height 8
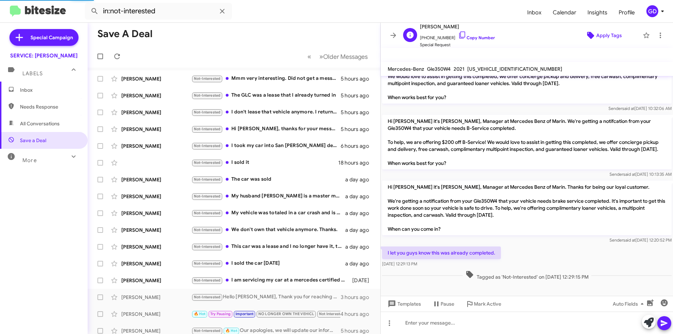
click at [605, 36] on span "Apply Tags" at bounding box center [609, 35] width 26 height 13
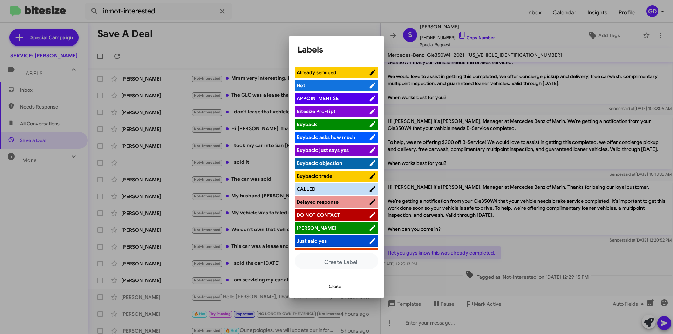
click at [325, 73] on span "Already serviced" at bounding box center [316, 72] width 40 height 6
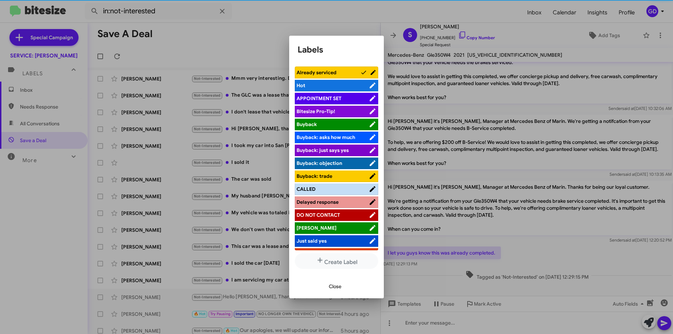
click at [335, 288] on span "Close" at bounding box center [335, 286] width 13 height 13
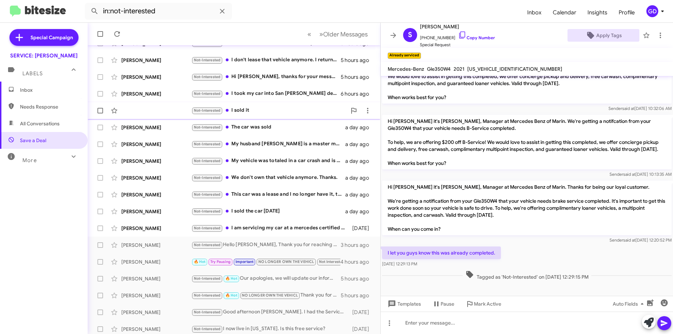
scroll to position [73, 0]
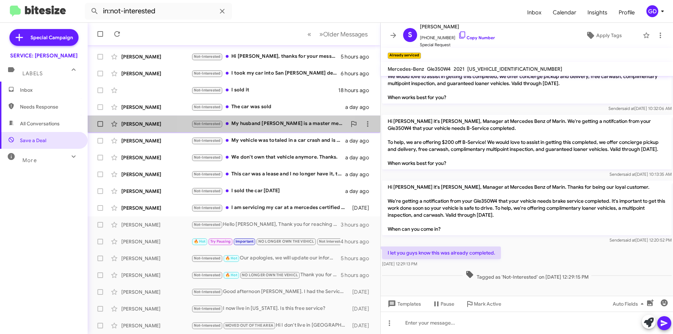
click at [269, 124] on div "Not-Interested My husband Bryan is a master mechanic and did the service alread…" at bounding box center [268, 124] width 155 height 8
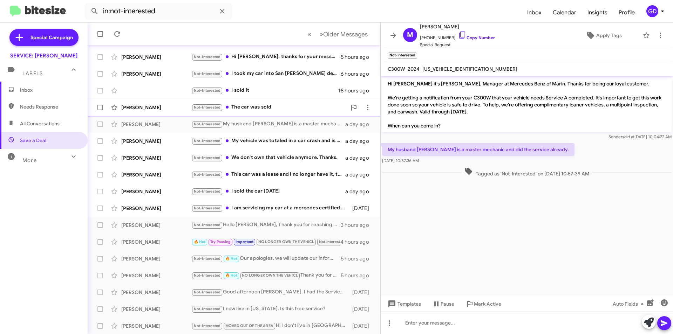
scroll to position [73, 0]
click at [23, 90] on span "Inbox" at bounding box center [50, 90] width 60 height 7
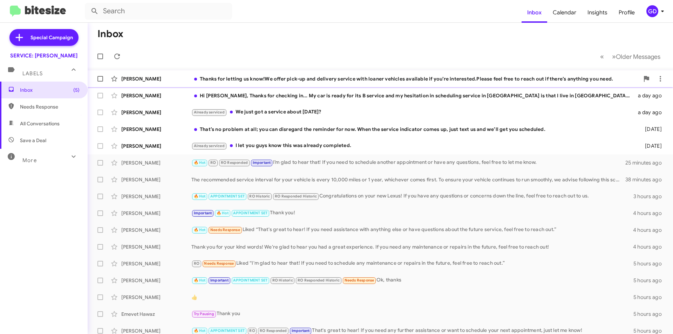
click at [136, 81] on div "Katie Smith" at bounding box center [156, 78] width 70 height 7
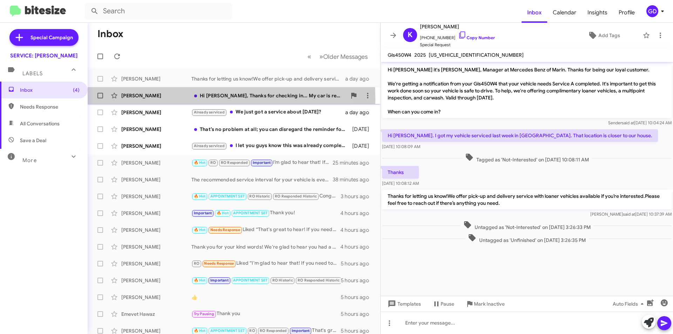
click at [141, 99] on div "Michelle Miller Hi Omar, Thanks for checking in... My car is ready for its B se…" at bounding box center [233, 96] width 281 height 14
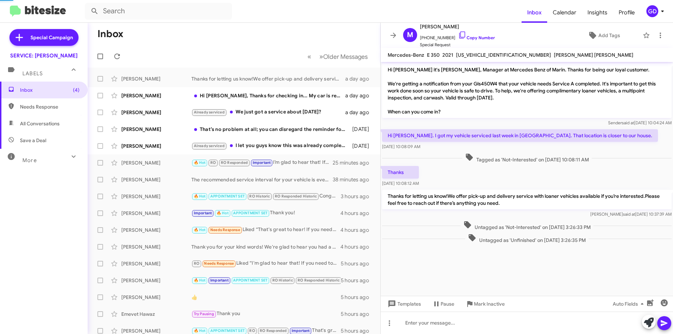
scroll to position [36, 0]
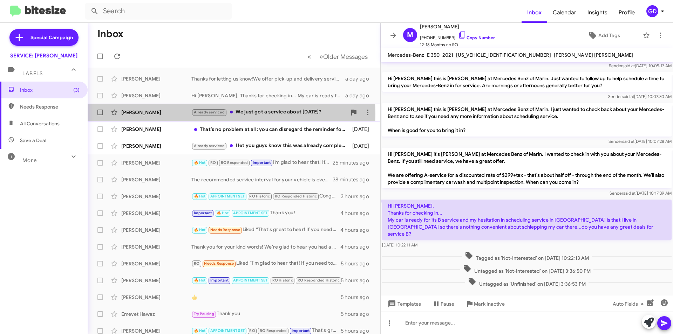
click at [142, 114] on div "Laura Franks" at bounding box center [156, 112] width 70 height 7
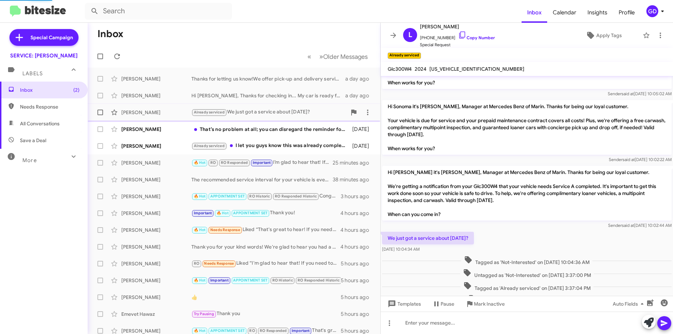
scroll to position [46, 0]
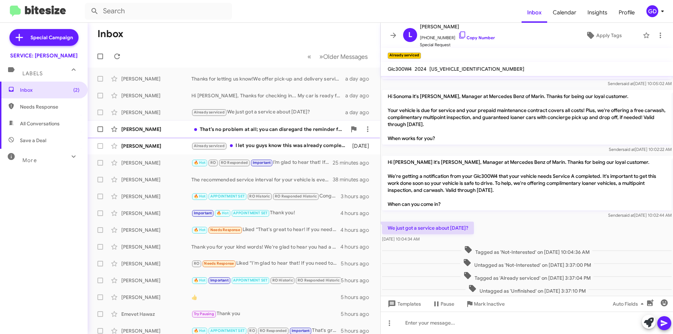
click at [141, 133] on div "Alan Packer That’s no problem at all; you can disregard the reminder for now. W…" at bounding box center [233, 129] width 281 height 14
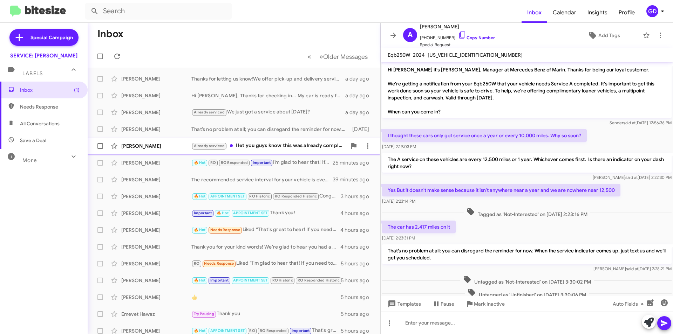
click at [131, 146] on div "Sarah Lynn" at bounding box center [156, 146] width 70 height 7
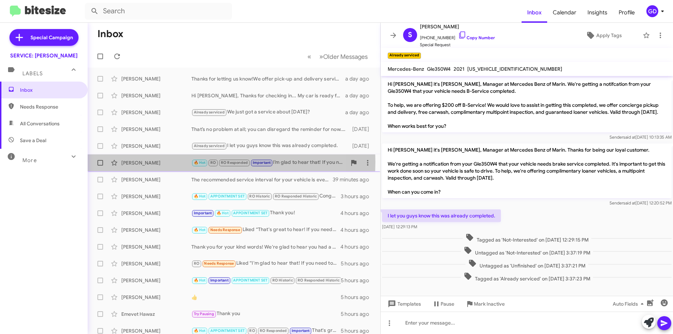
click at [138, 162] on div "John Taylor" at bounding box center [156, 162] width 70 height 7
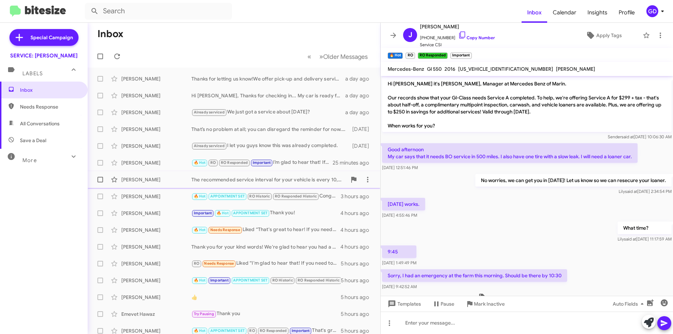
click at [290, 182] on div "The recommended service interval for your vehicle is every 10,000 miles or 1 ye…" at bounding box center [268, 179] width 155 height 7
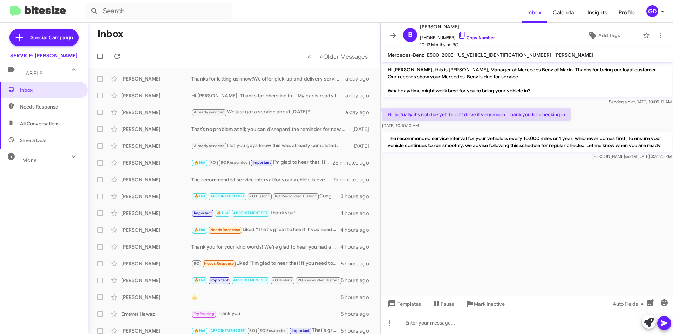
click at [652, 12] on div "GD" at bounding box center [652, 11] width 12 height 12
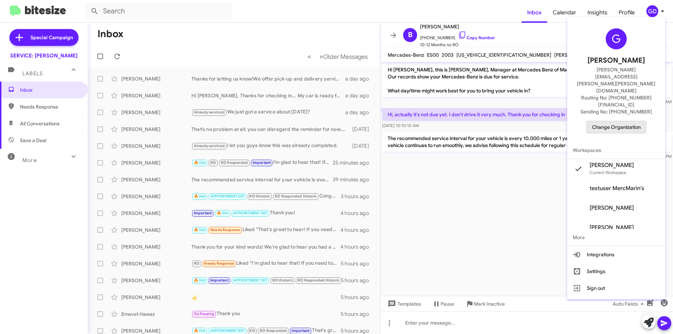
click at [623, 121] on span "Change Organization" at bounding box center [616, 127] width 49 height 12
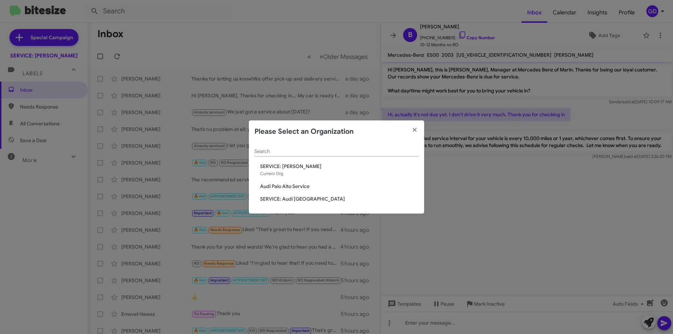
click at [285, 186] on span "Audi Palo Alto Service" at bounding box center [339, 186] width 158 height 7
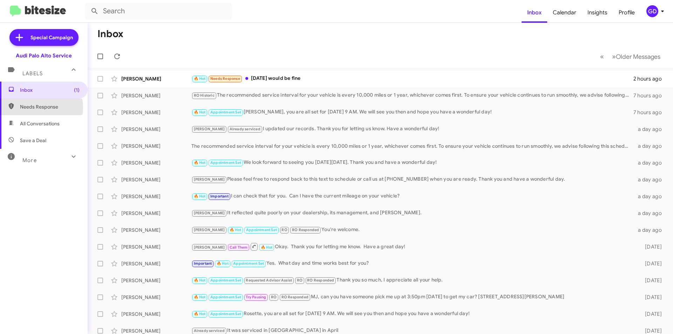
click at [35, 108] on span "Needs Response" at bounding box center [50, 106] width 60 height 7
type input "in:needs-response"
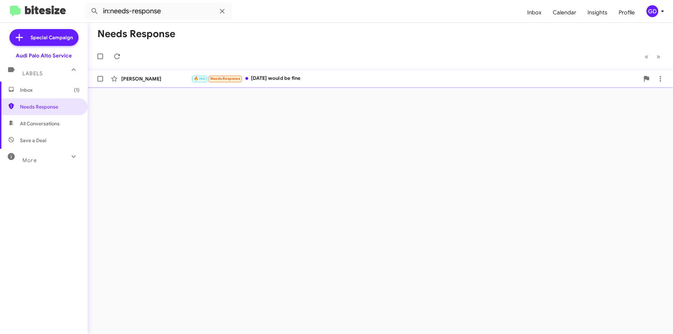
click at [133, 80] on div "[PERSON_NAME]" at bounding box center [156, 78] width 70 height 7
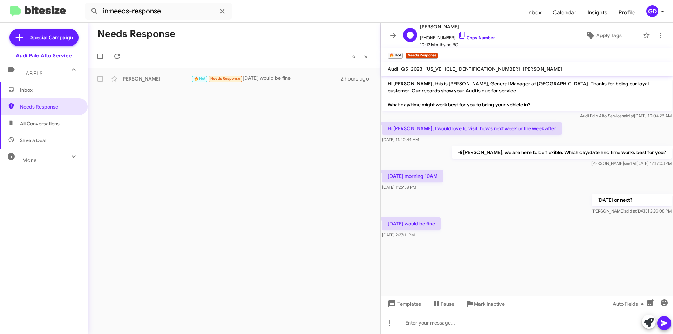
drag, startPoint x: 469, startPoint y: 38, endPoint x: 592, endPoint y: 27, distance: 123.4
click at [469, 38] on link "Copy Number" at bounding box center [476, 37] width 37 height 5
click at [415, 323] on div at bounding box center [526, 323] width 292 height 22
paste div
click at [666, 323] on icon at bounding box center [663, 324] width 7 height 6
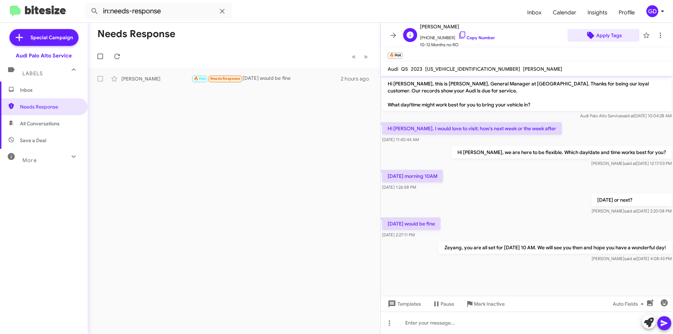
click at [604, 39] on span "Apply Tags" at bounding box center [609, 35] width 26 height 13
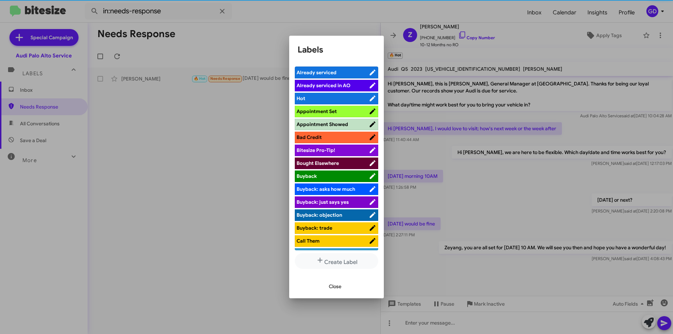
click at [333, 109] on span "Appointment Set" at bounding box center [316, 111] width 40 height 6
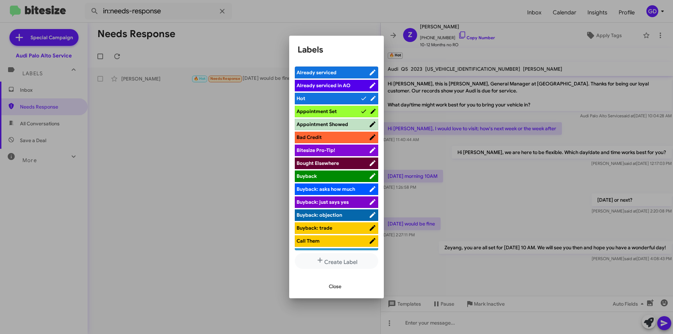
click at [333, 287] on span "Close" at bounding box center [335, 286] width 13 height 13
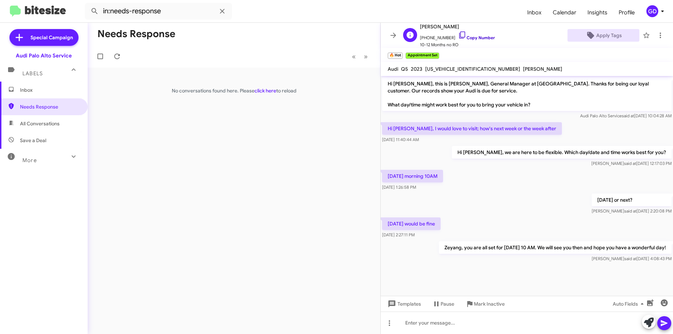
click at [471, 38] on link "Copy Number" at bounding box center [476, 37] width 37 height 5
click at [307, 145] on div "Needs Response « Previous » Next No conversations found here. Please click here…" at bounding box center [234, 178] width 292 height 311
click at [31, 93] on span "Inbox" at bounding box center [50, 90] width 60 height 7
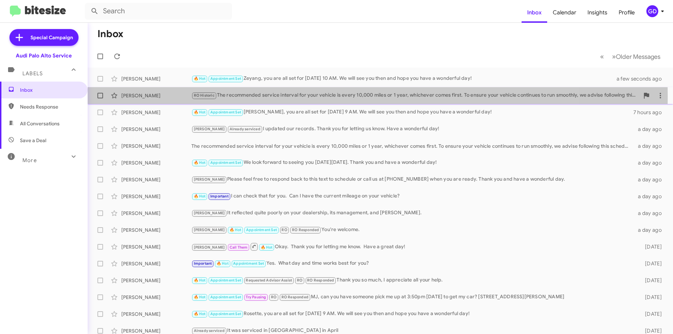
click at [133, 97] on div "Tim Hough" at bounding box center [156, 95] width 70 height 7
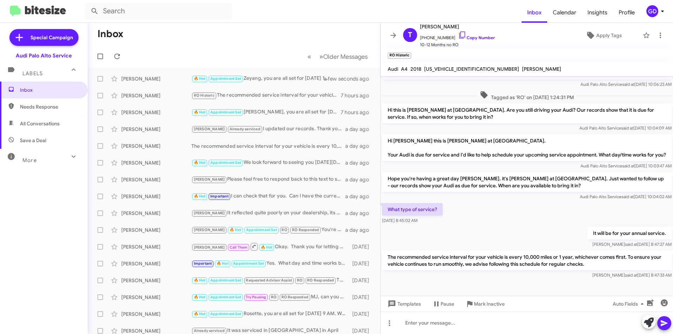
scroll to position [69, 0]
click at [289, 145] on div "The recommended service interval for your vehicle is every 10,000 miles or 1 ye…" at bounding box center [268, 146] width 155 height 7
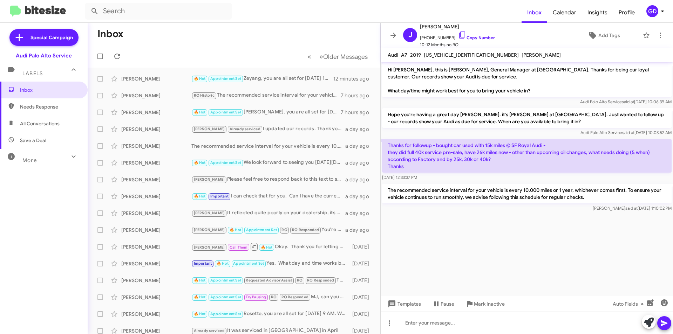
click at [33, 106] on span "Needs Response" at bounding box center [50, 106] width 60 height 7
type input "in:needs-response"
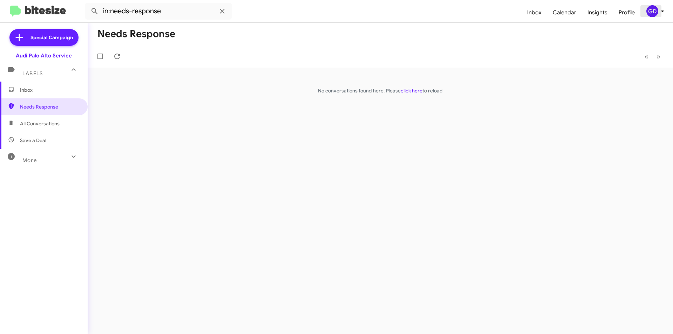
click at [656, 11] on div "GD" at bounding box center [652, 11] width 12 height 12
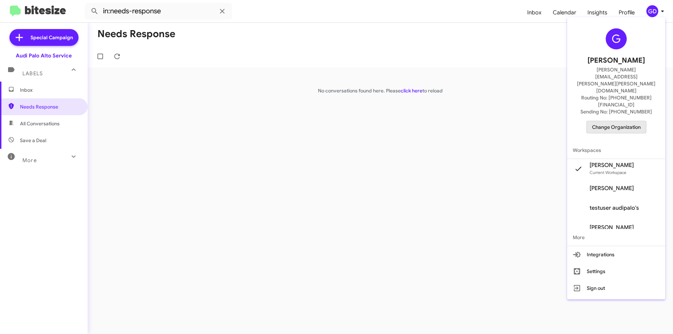
click at [628, 121] on span "Change Organization" at bounding box center [616, 127] width 49 height 12
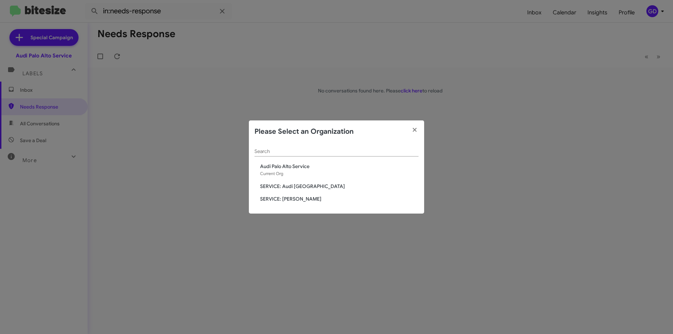
drag, startPoint x: 304, startPoint y: 200, endPoint x: 661, endPoint y: 153, distance: 360.4
click at [304, 200] on span "SERVICE: [PERSON_NAME]" at bounding box center [339, 198] width 158 height 7
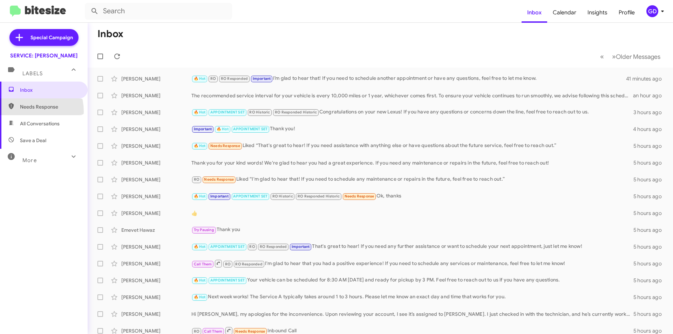
click at [26, 111] on span "Needs Response" at bounding box center [44, 106] width 88 height 17
type input "in:needs-response"
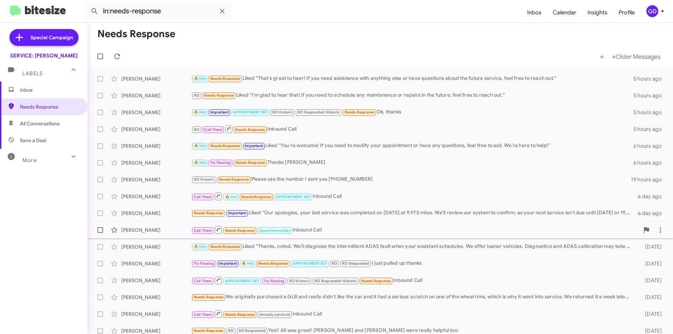
click at [135, 231] on div "David Do" at bounding box center [156, 230] width 70 height 7
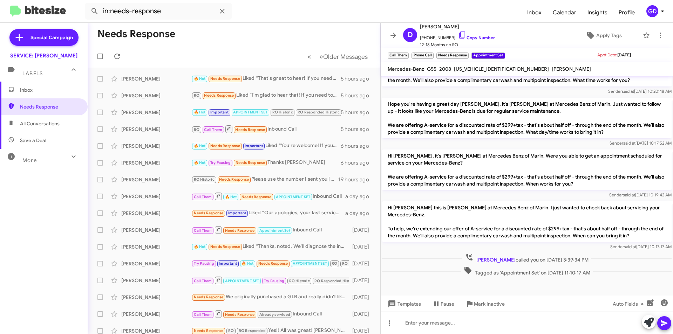
scroll to position [357, 0]
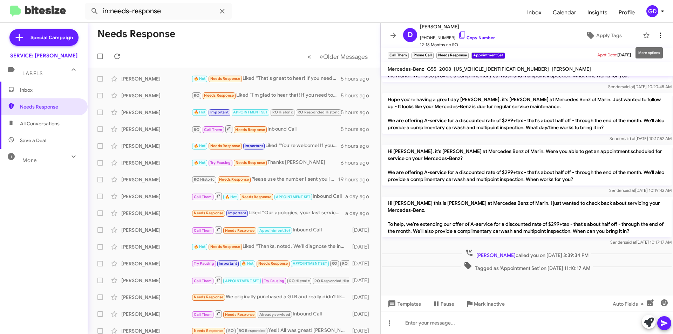
click at [656, 34] on icon at bounding box center [660, 35] width 8 height 8
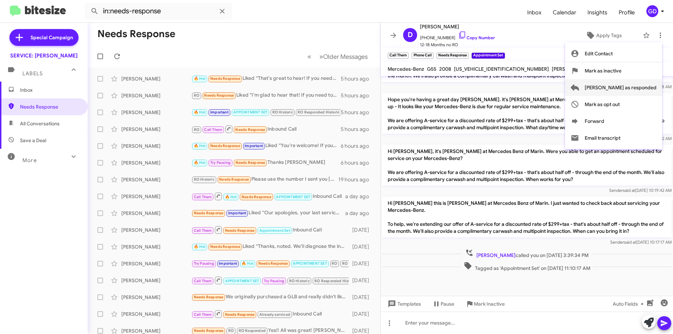
click at [634, 88] on span "Mark as responded" at bounding box center [620, 87] width 72 height 17
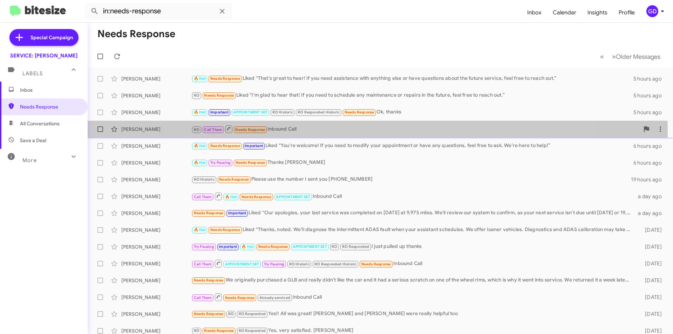
click at [143, 129] on div "Stephen Sullivan" at bounding box center [156, 129] width 70 height 7
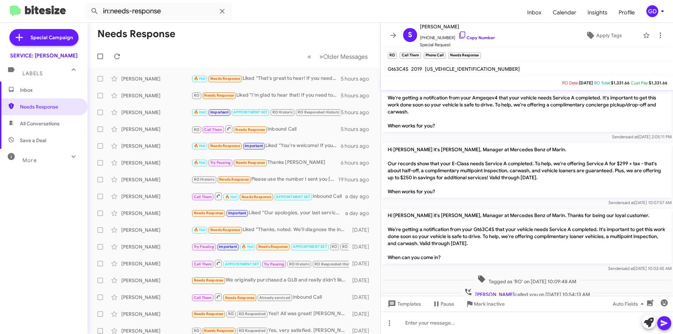
scroll to position [94, 0]
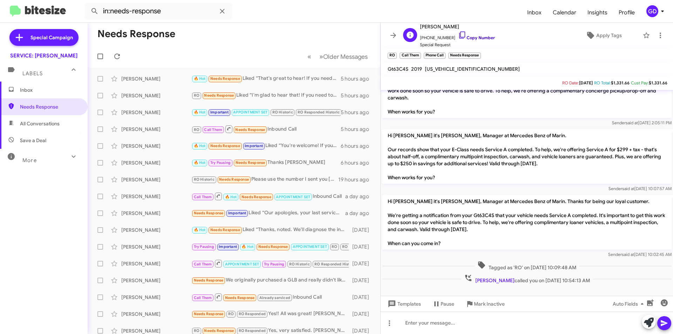
click at [467, 38] on link "Copy Number" at bounding box center [476, 37] width 37 height 5
click at [37, 90] on span "Inbox" at bounding box center [50, 90] width 60 height 7
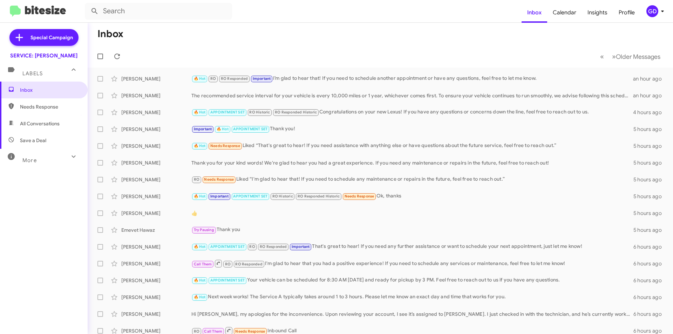
click at [36, 139] on span "Save a Deal" at bounding box center [33, 140] width 26 height 7
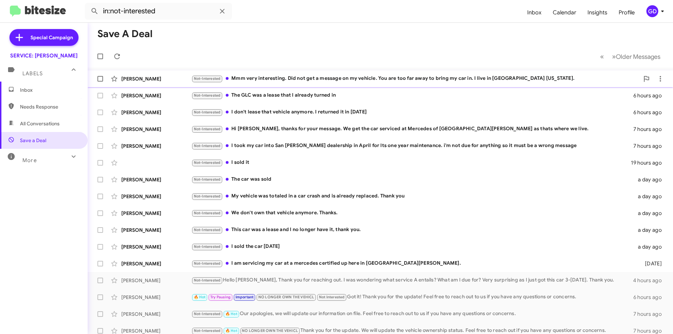
click at [281, 82] on div "Not-Interested Mmm very interesting. Did not get a message on my vehicle. You a…" at bounding box center [415, 79] width 448 height 8
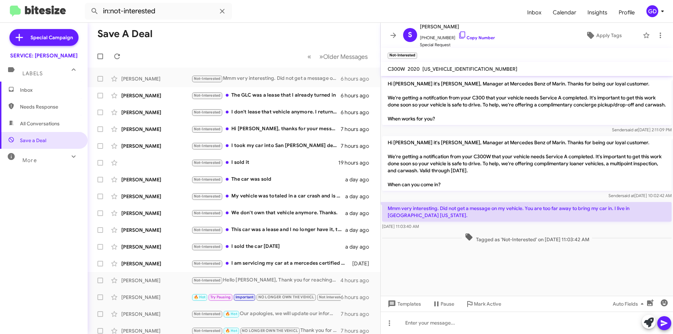
click at [548, 191] on div "Hi Stephany it's Omar Ibrahimi, Manager at Mercedes Benz of Marin. Thanks for b…" at bounding box center [526, 167] width 289 height 63
click at [470, 39] on link "Copy Number" at bounding box center [476, 37] width 37 height 5
click at [466, 39] on link "Copy Number" at bounding box center [476, 37] width 37 height 5
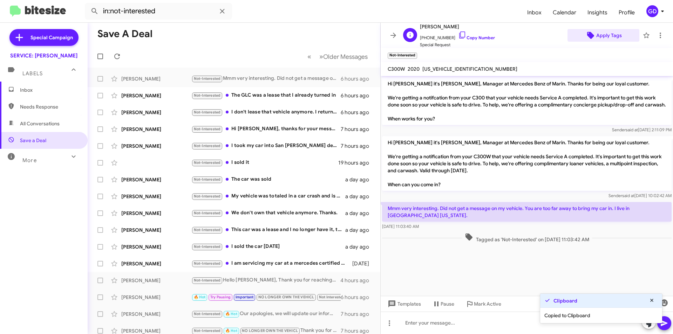
click at [602, 36] on span "Apply Tags" at bounding box center [609, 35] width 26 height 13
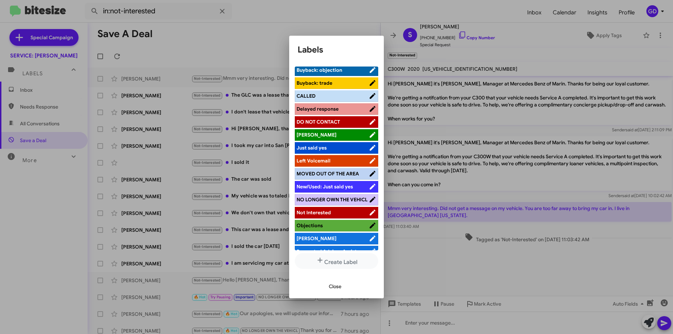
scroll to position [105, 0]
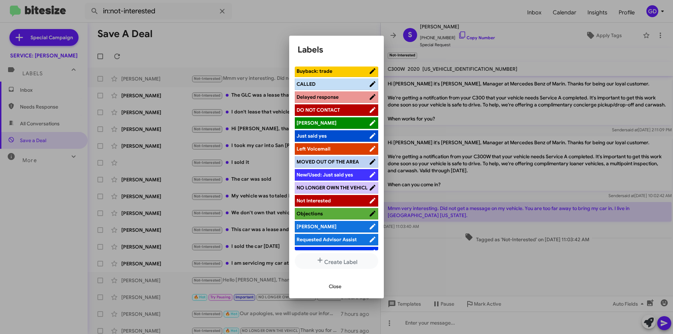
click at [331, 162] on span "MOVED OUT OF THE AREA" at bounding box center [327, 162] width 62 height 6
click at [332, 287] on span "Close" at bounding box center [335, 286] width 13 height 13
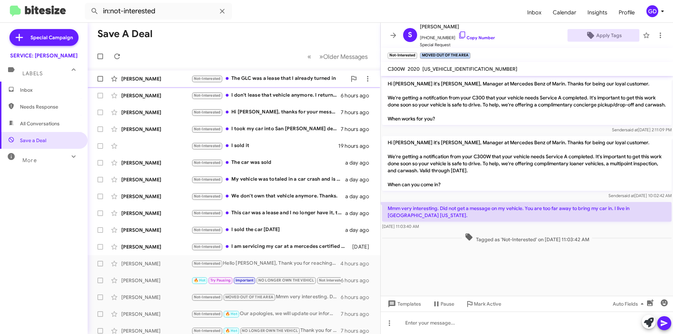
click at [138, 81] on div "Paul Gero" at bounding box center [156, 78] width 70 height 7
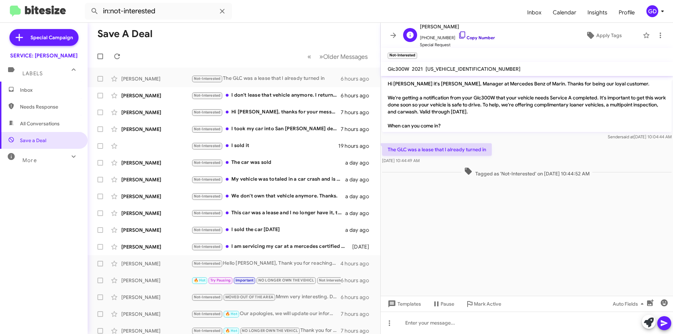
click at [466, 37] on link "Copy Number" at bounding box center [476, 37] width 37 height 5
click at [601, 34] on span "Apply Tags" at bounding box center [609, 35] width 26 height 13
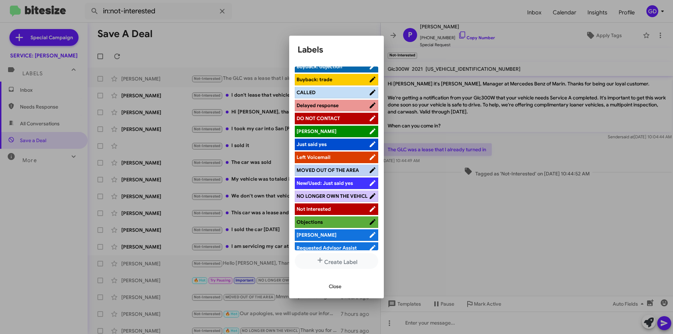
scroll to position [105, 0]
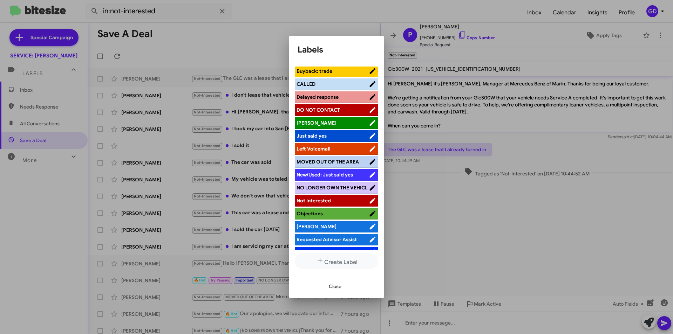
click at [330, 190] on span "NO LONGER OWN THE VEHICL" at bounding box center [331, 188] width 71 height 6
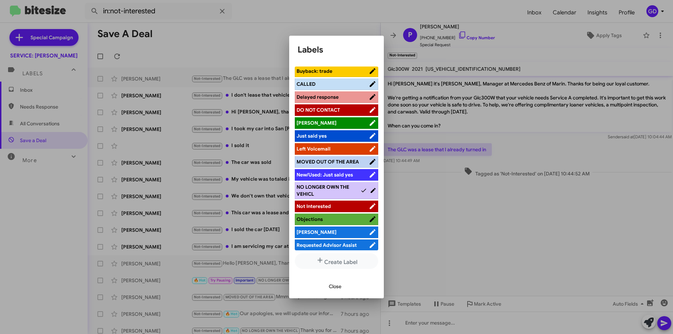
click at [339, 286] on span "Close" at bounding box center [335, 286] width 13 height 13
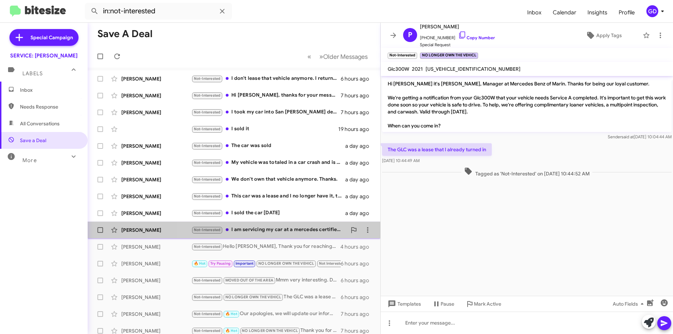
click at [251, 230] on div "Not-Interested I am servicing my car at a mercedes certified up here in Santa R…" at bounding box center [268, 230] width 155 height 8
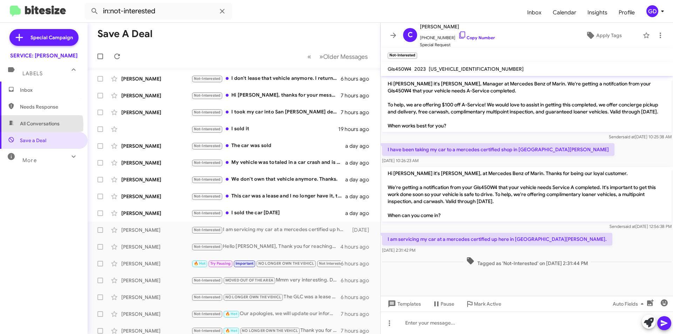
click at [31, 125] on span "All Conversations" at bounding box center [40, 123] width 40 height 7
type input "in:all-conversations"
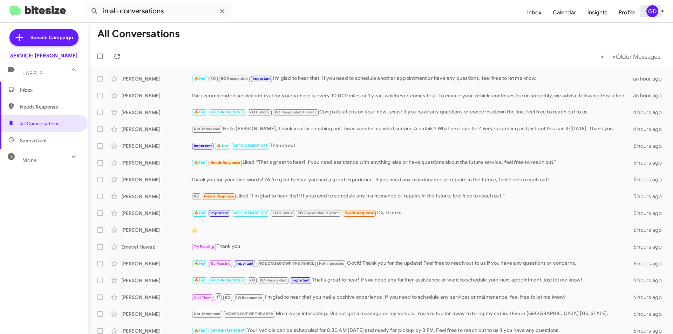
click at [649, 12] on div "GD" at bounding box center [652, 11] width 12 height 12
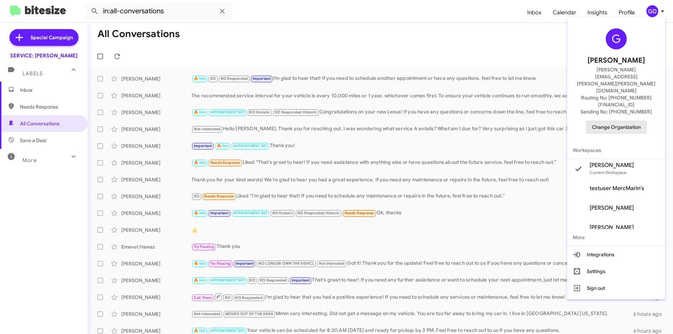
click at [616, 121] on span "Change Organization" at bounding box center [616, 127] width 49 height 12
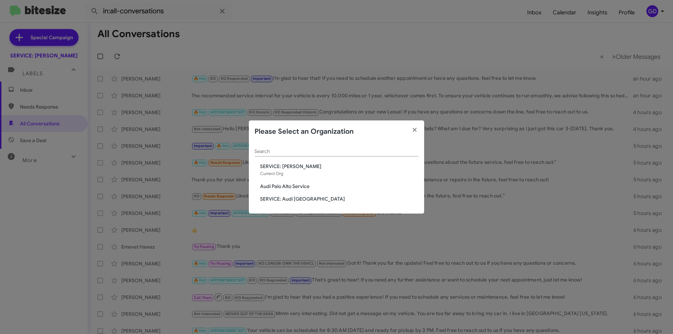
click at [284, 187] on span "Audi Palo Alto Service" at bounding box center [339, 186] width 158 height 7
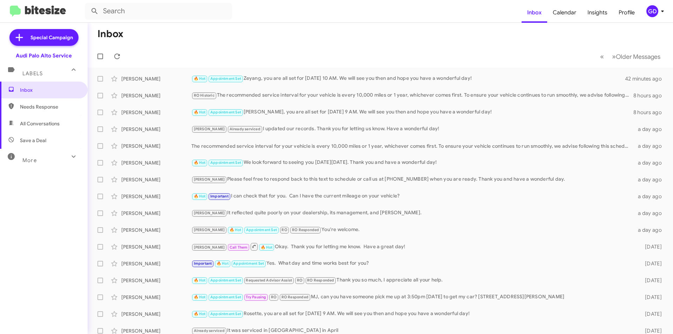
click at [654, 12] on div "GD" at bounding box center [652, 11] width 12 height 12
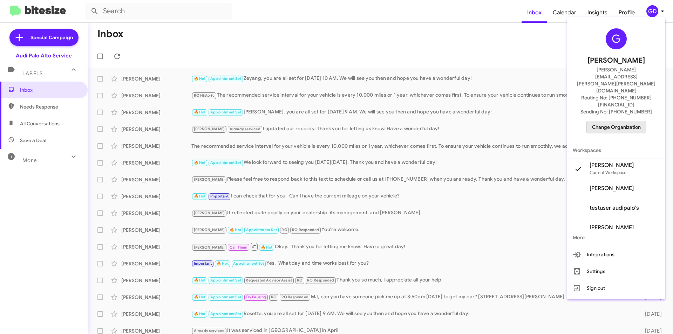
click at [622, 121] on span "Change Organization" at bounding box center [616, 127] width 49 height 12
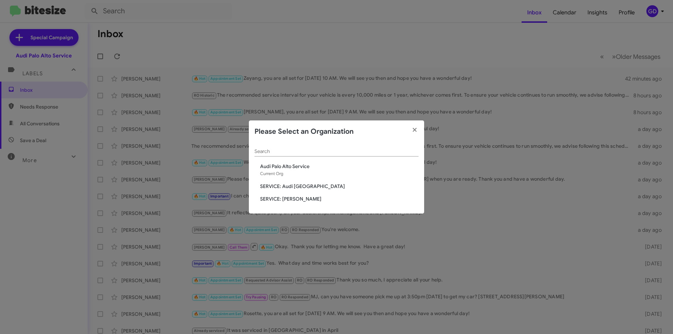
click at [303, 187] on span "SERVICE: Audi [GEOGRAPHIC_DATA]" at bounding box center [339, 186] width 158 height 7
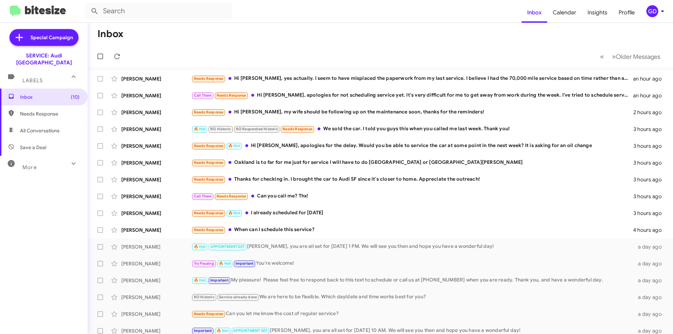
click at [39, 112] on span "Needs Response" at bounding box center [44, 113] width 88 height 17
type input "in:needs-response"
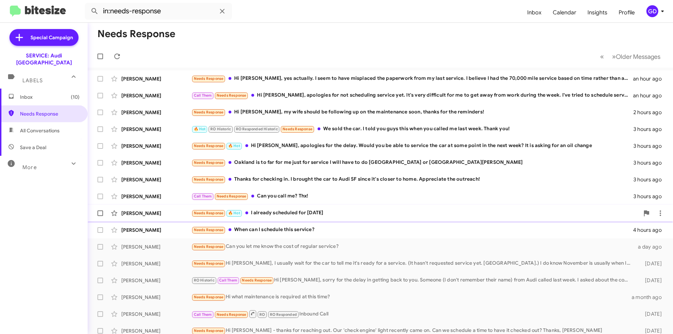
click at [287, 210] on div "Needs Response 🔥 Hot I already scheduled for Wednesday" at bounding box center [415, 213] width 448 height 8
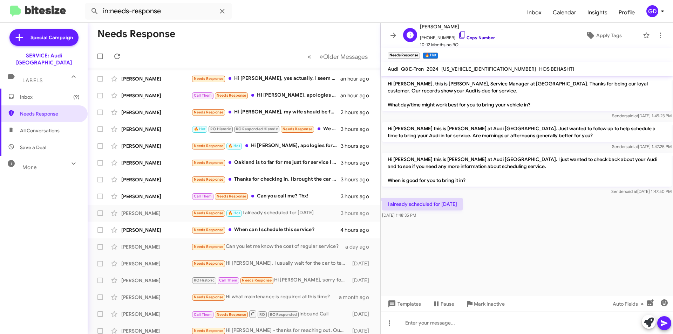
click at [477, 38] on link "Copy Number" at bounding box center [476, 37] width 37 height 5
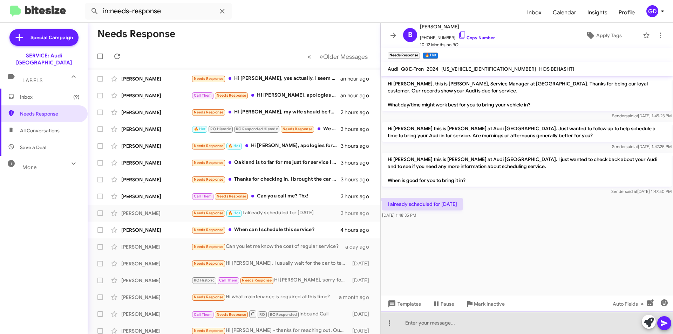
click at [415, 324] on div at bounding box center [526, 323] width 292 height 22
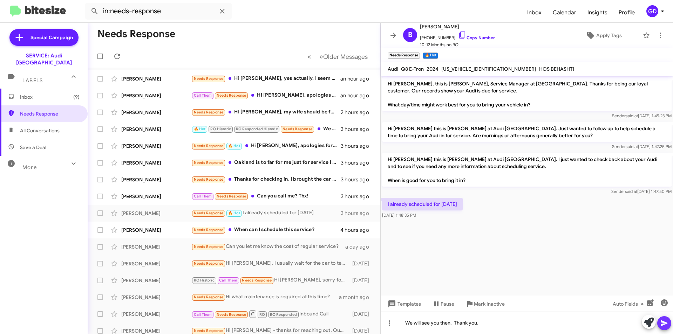
click at [666, 321] on icon at bounding box center [664, 323] width 8 height 8
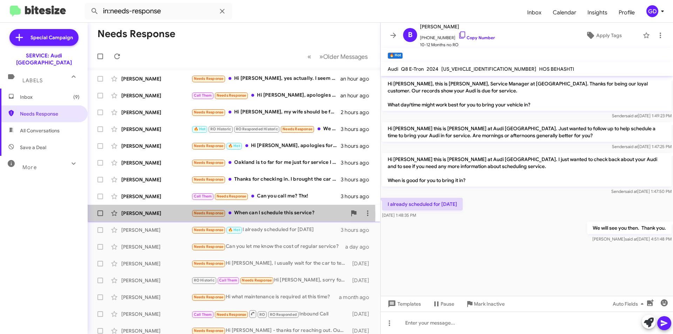
click at [140, 215] on div "Bryce Carroll" at bounding box center [156, 213] width 70 height 7
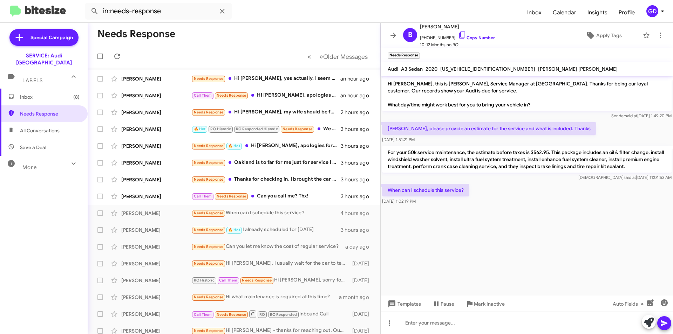
click at [524, 218] on cdk-virtual-scroll-viewport "Hi Bryce, this is Steven Bainbridge, Service Manager at Audi Oakland. Thanks fo…" at bounding box center [526, 186] width 292 height 220
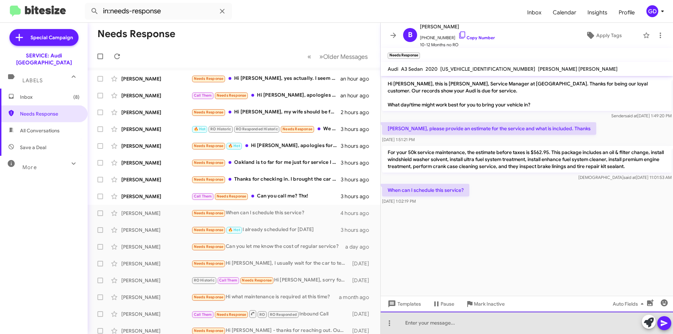
drag, startPoint x: 423, startPoint y: 323, endPoint x: 433, endPoint y: 322, distance: 10.2
click at [423, 323] on div at bounding box center [526, 323] width 292 height 22
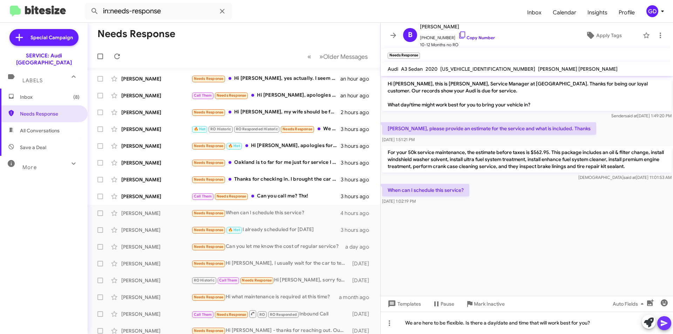
click at [663, 322] on icon at bounding box center [663, 324] width 7 height 6
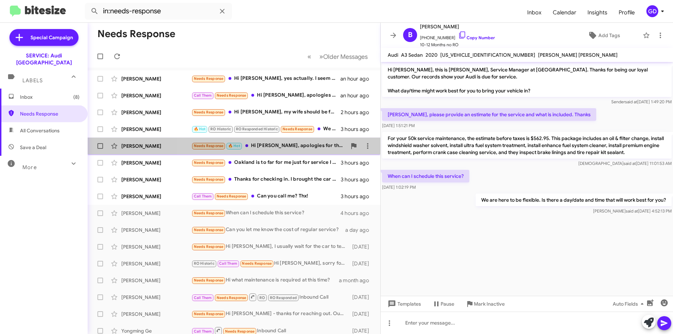
click at [287, 145] on div "Needs Response 🔥 Hot Hi Steven, apologies for the delay. Would you be able to s…" at bounding box center [268, 146] width 155 height 8
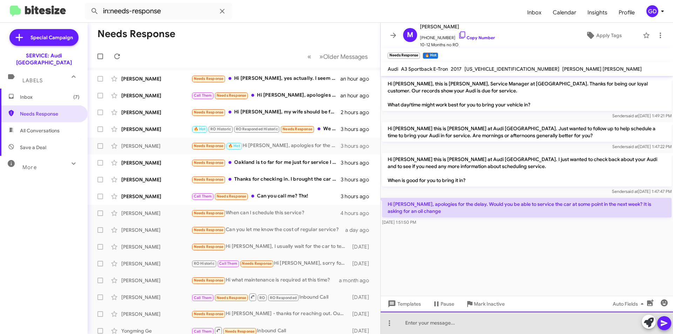
click at [409, 325] on div at bounding box center [526, 323] width 292 height 22
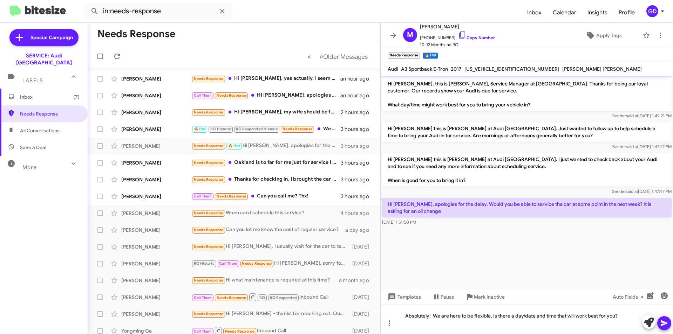
click at [666, 323] on icon at bounding box center [663, 324] width 7 height 6
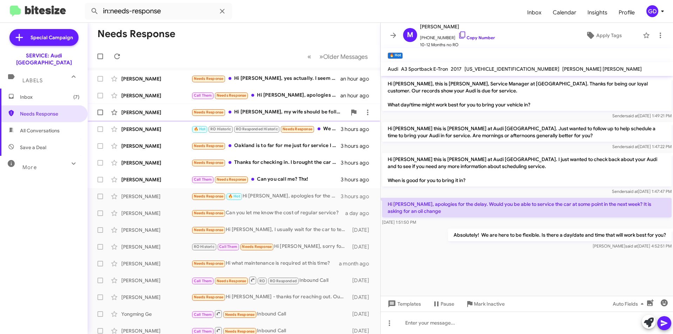
click at [266, 110] on div "Needs Response Hi Steven, my wife should be following up on the maintenance soo…" at bounding box center [268, 112] width 155 height 8
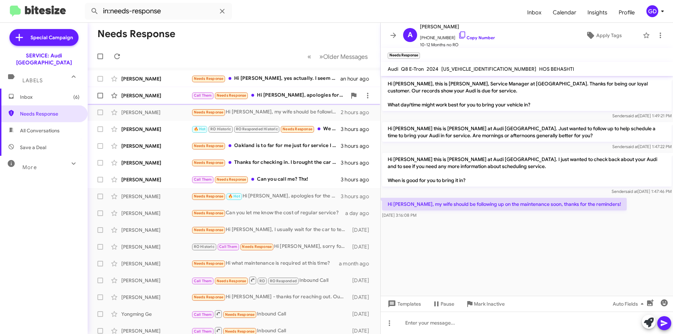
click at [152, 98] on div "Derek Quessenberry" at bounding box center [156, 95] width 70 height 7
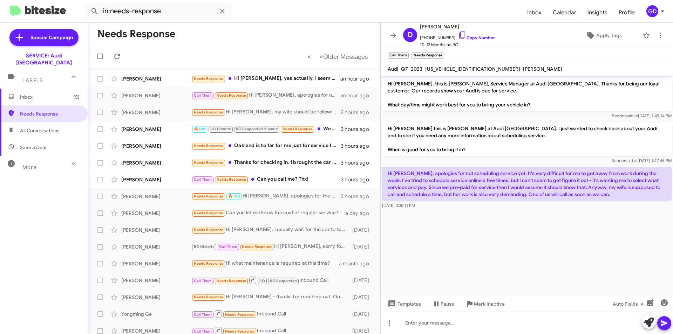
click at [531, 207] on div "Oct 15, 2025, 3:35:11 PM" at bounding box center [526, 205] width 289 height 7
click at [587, 206] on div "Oct 15, 2025, 3:35:11 PM" at bounding box center [526, 205] width 289 height 7
click at [405, 324] on div at bounding box center [526, 323] width 292 height 22
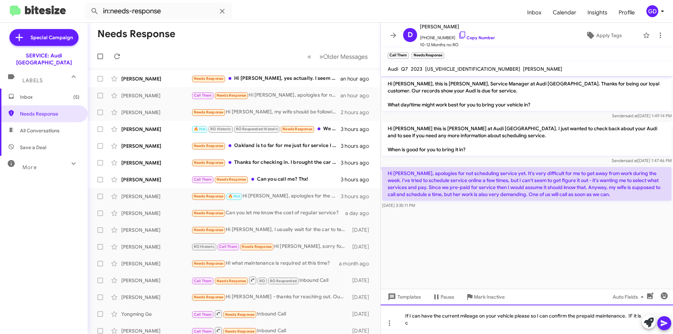
click at [634, 322] on div "If I can have the current mileage on your vehicle please so I can confirm the p…" at bounding box center [526, 319] width 292 height 29
click at [630, 314] on div "If I can have the current mileage on your vehicle please so I can confirm the p…" at bounding box center [526, 319] width 292 height 29
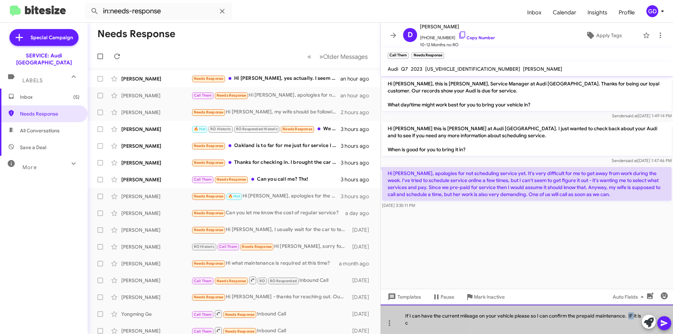
click at [630, 314] on div "If I can have the current mileage on your vehicle please so I can confirm the p…" at bounding box center [526, 319] width 292 height 29
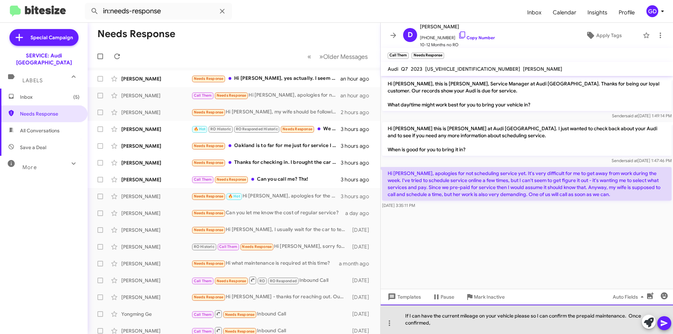
click at [608, 325] on div "If I can have the current mileage on your vehicle please so I can confirm the p…" at bounding box center [526, 319] width 292 height 29
click at [628, 314] on div "If I can have the current mileage on your vehicle please so I can confirm the p…" at bounding box center [526, 319] width 292 height 29
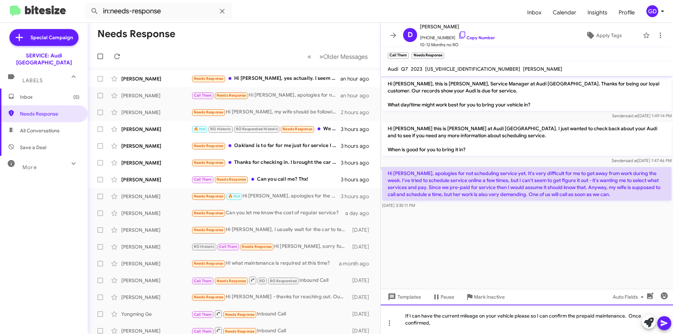
click at [625, 314] on div "If I can have the current mileage on your vehicle please so I can confirm the p…" at bounding box center [526, 319] width 292 height 29
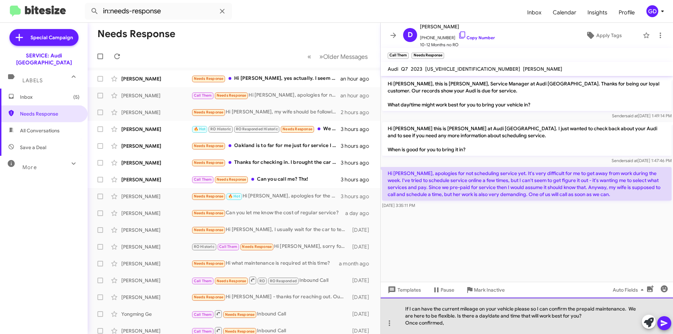
click at [443, 324] on div "Once confirmed," at bounding box center [523, 322] width 236 height 7
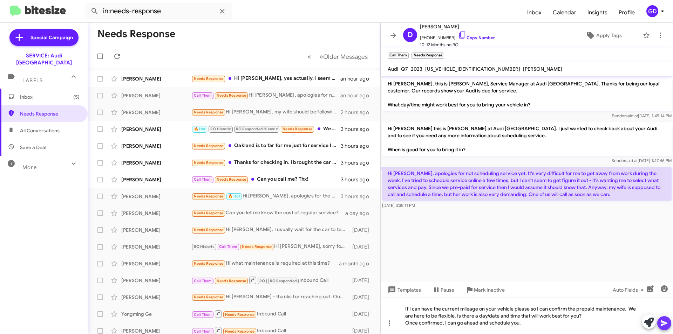
click at [667, 327] on icon at bounding box center [664, 323] width 8 height 8
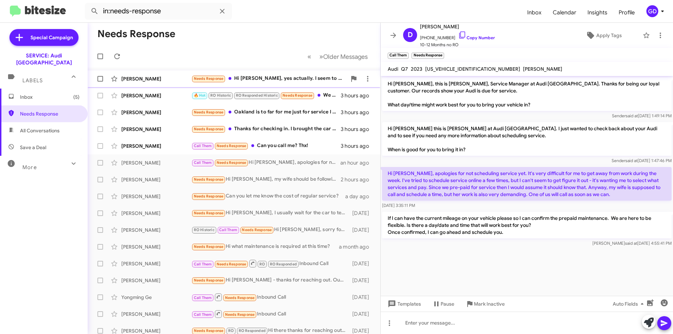
click at [292, 82] on div "Needs Response Hi Steven, yes actually. I seem to have misplaced the paperwork …" at bounding box center [268, 79] width 155 height 8
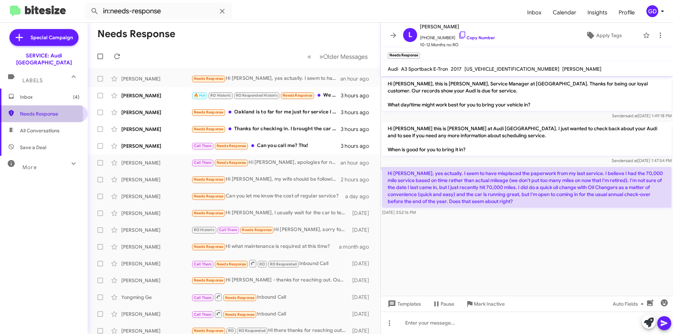
click at [23, 110] on span "Needs Response" at bounding box center [50, 113] width 60 height 7
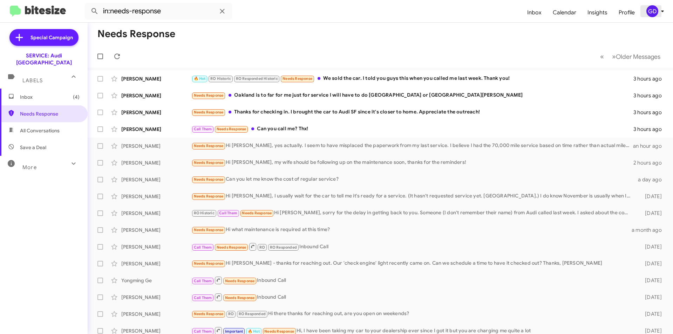
click at [663, 11] on icon at bounding box center [662, 11] width 8 height 8
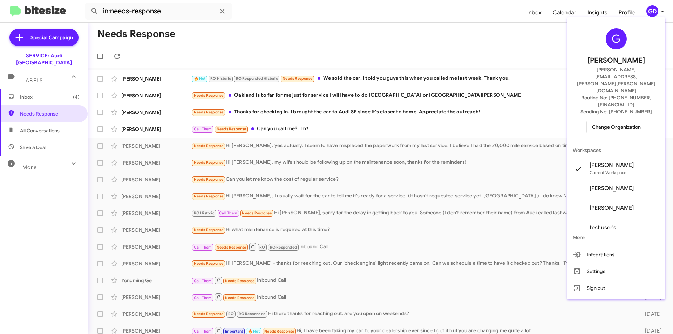
click at [615, 121] on span "Change Organization" at bounding box center [616, 127] width 49 height 12
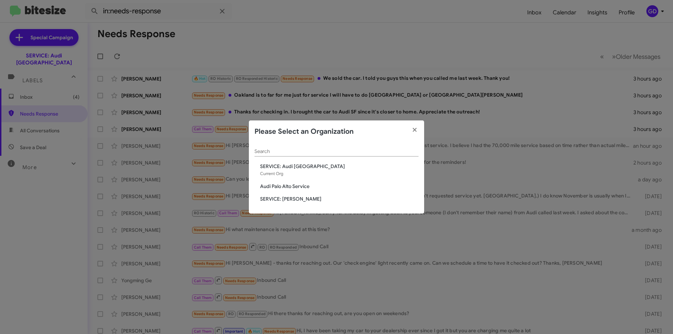
click at [291, 188] on span "Audi Palo Alto Service" at bounding box center [339, 186] width 158 height 7
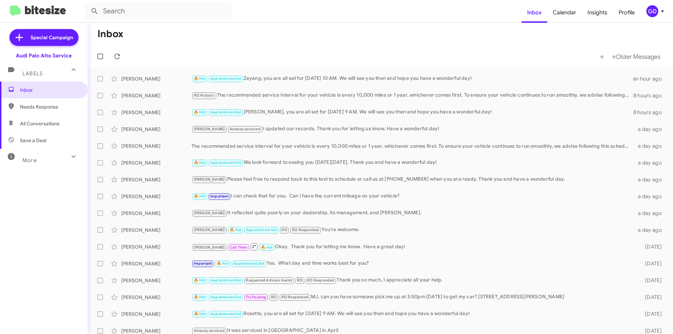
click at [41, 112] on span "Needs Response" at bounding box center [44, 106] width 88 height 17
type input "in:needs-response"
